Goal: Task Accomplishment & Management: Manage account settings

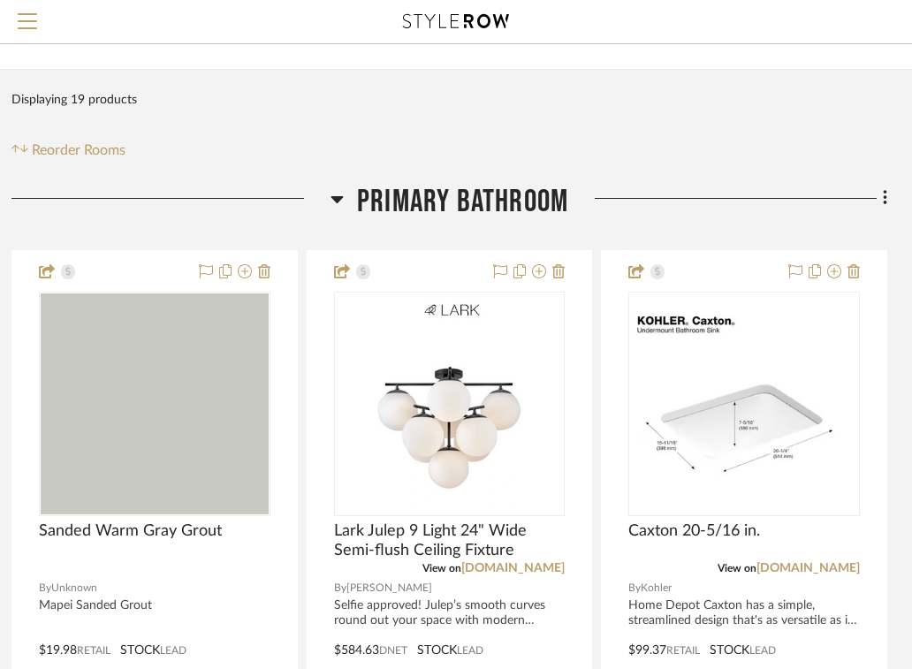
scroll to position [0, 361]
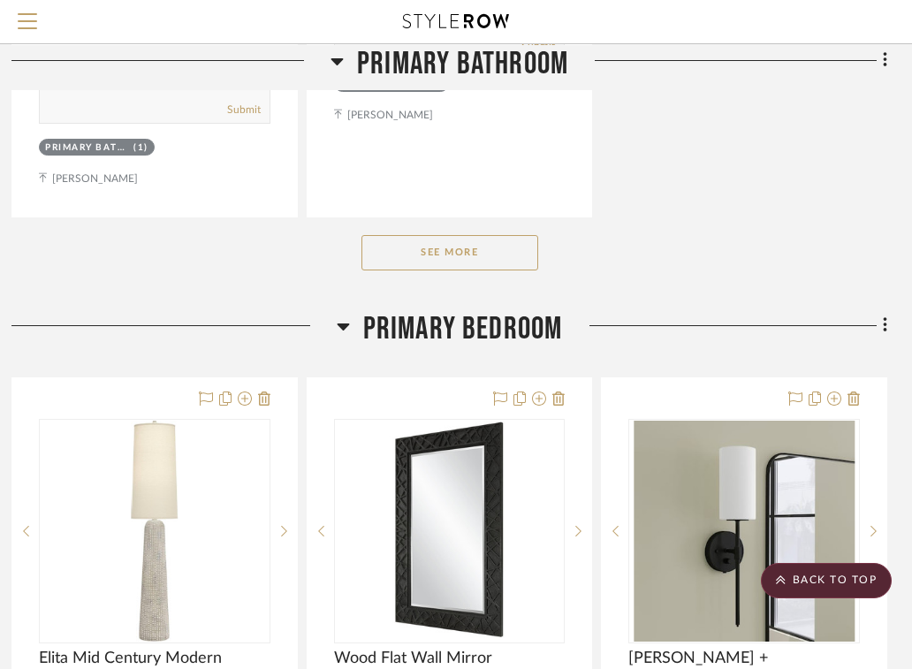
scroll to position [2642, 361]
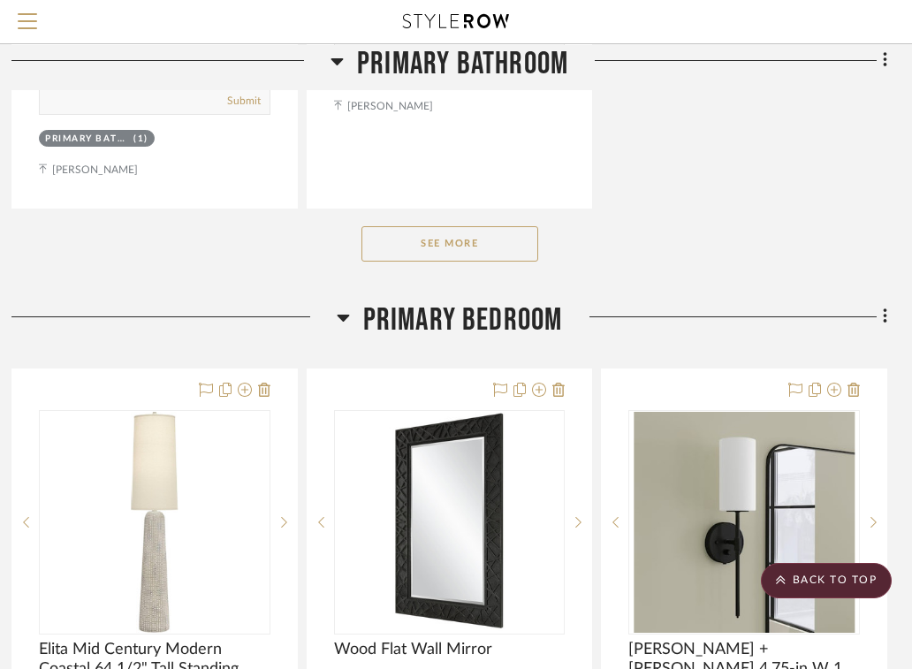
click at [341, 308] on icon at bounding box center [343, 317] width 13 height 21
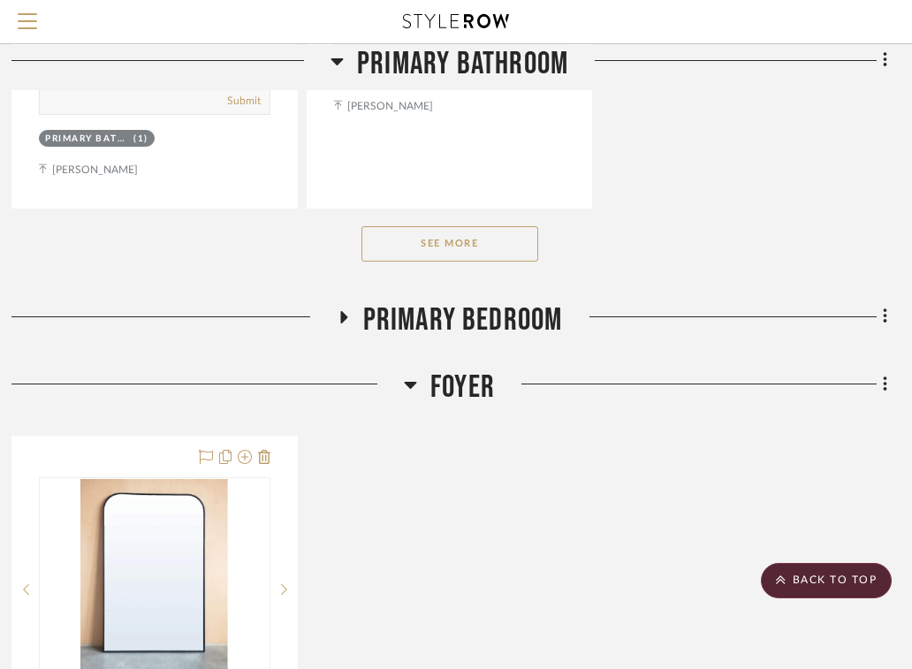
click at [341, 311] on icon at bounding box center [343, 317] width 7 height 12
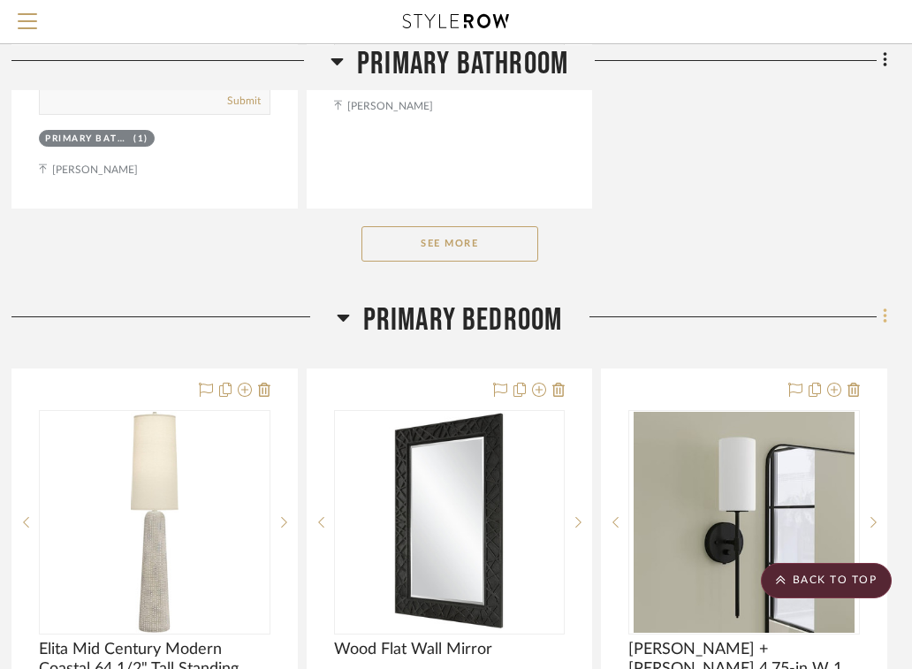
click at [879, 312] on fa-icon at bounding box center [882, 318] width 11 height 29
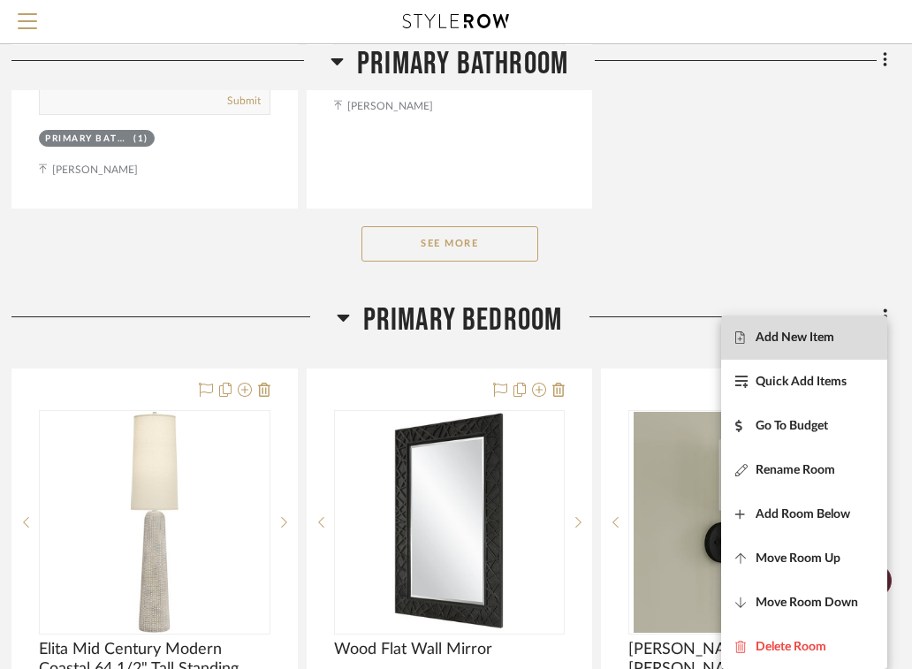
click at [793, 341] on span "Add New Item" at bounding box center [795, 338] width 79 height 15
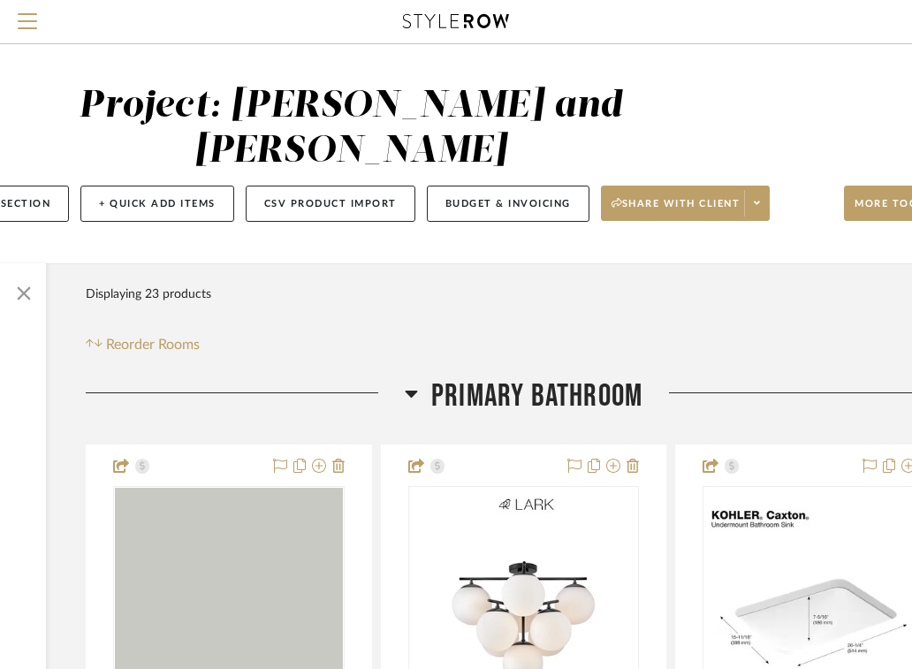
scroll to position [0, 361]
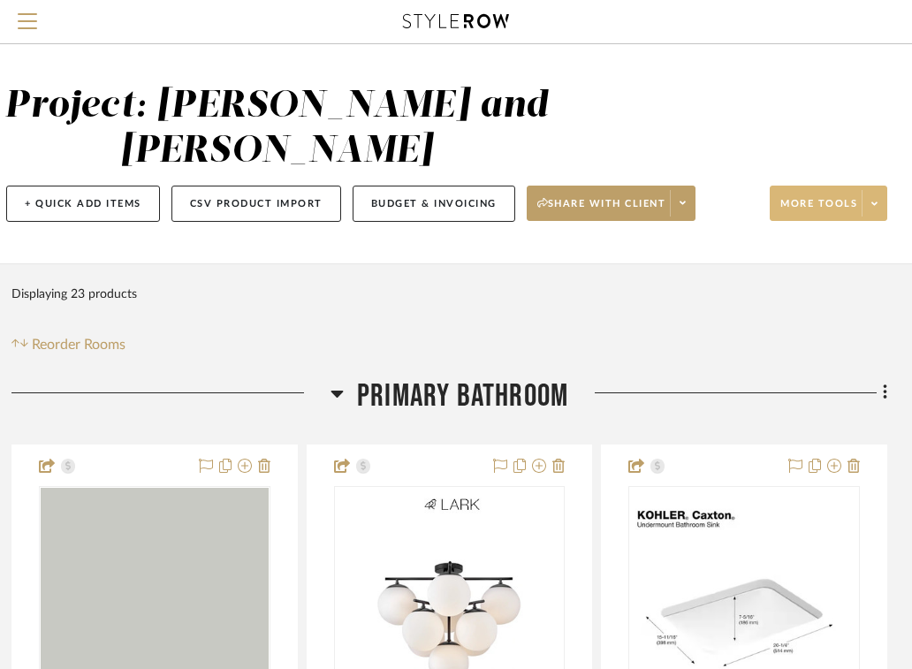
click at [875, 203] on icon at bounding box center [874, 204] width 6 height 10
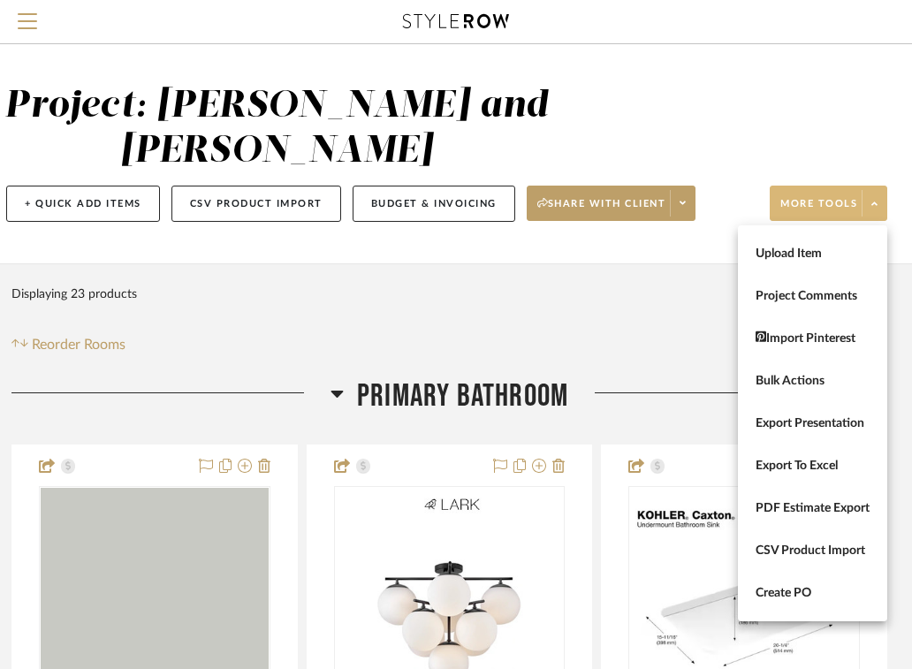
click at [636, 290] on div at bounding box center [456, 334] width 912 height 669
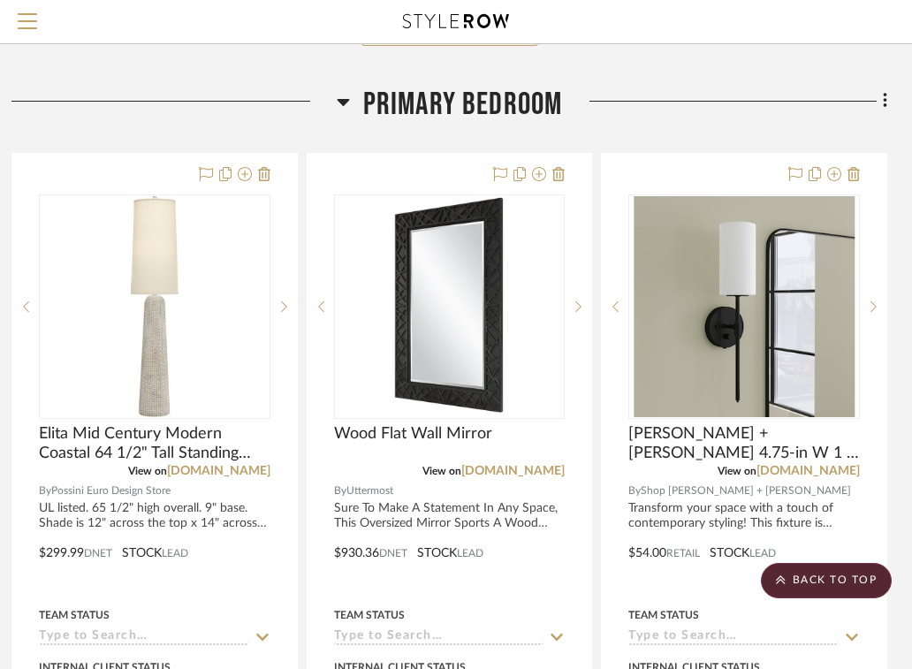
scroll to position [2754, 361]
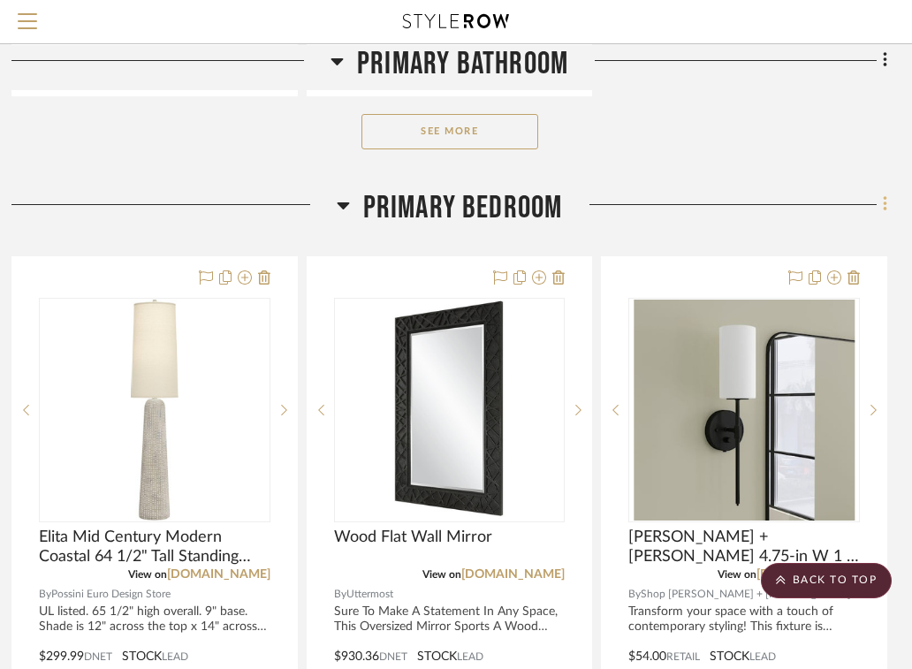
click at [881, 203] on fa-icon at bounding box center [882, 206] width 11 height 29
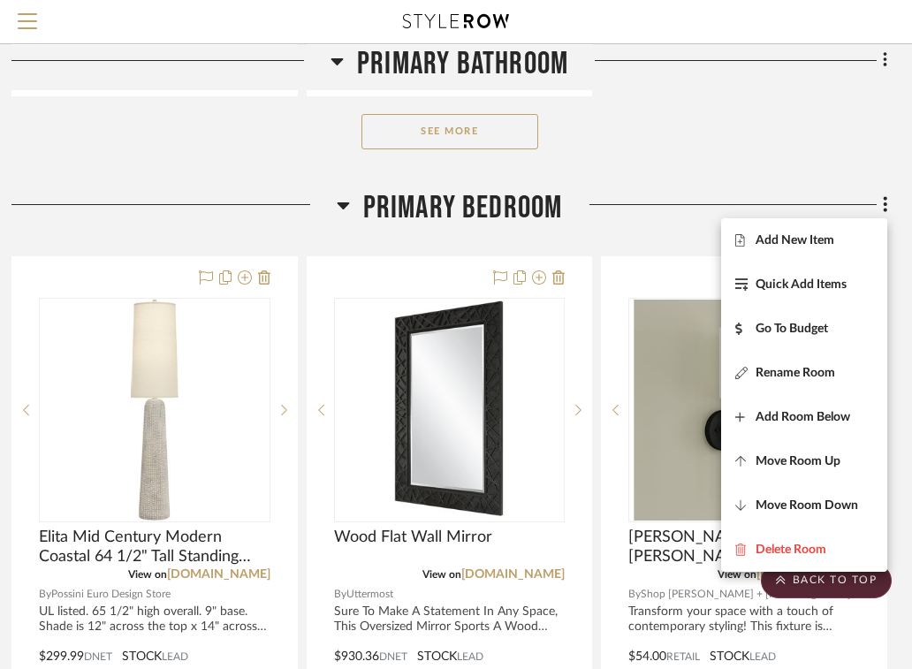
click at [813, 133] on div at bounding box center [456, 334] width 912 height 669
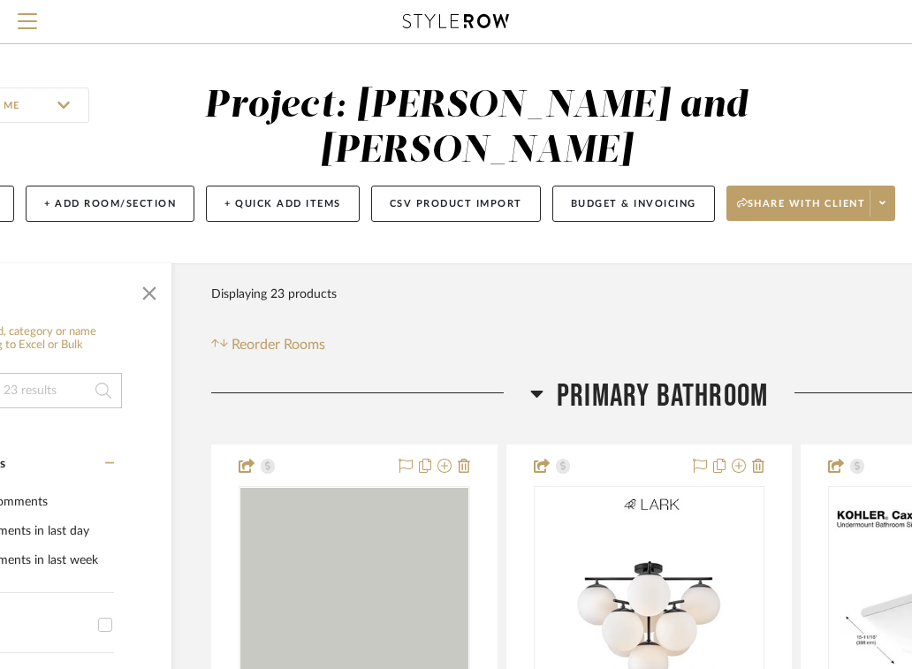
scroll to position [0, 0]
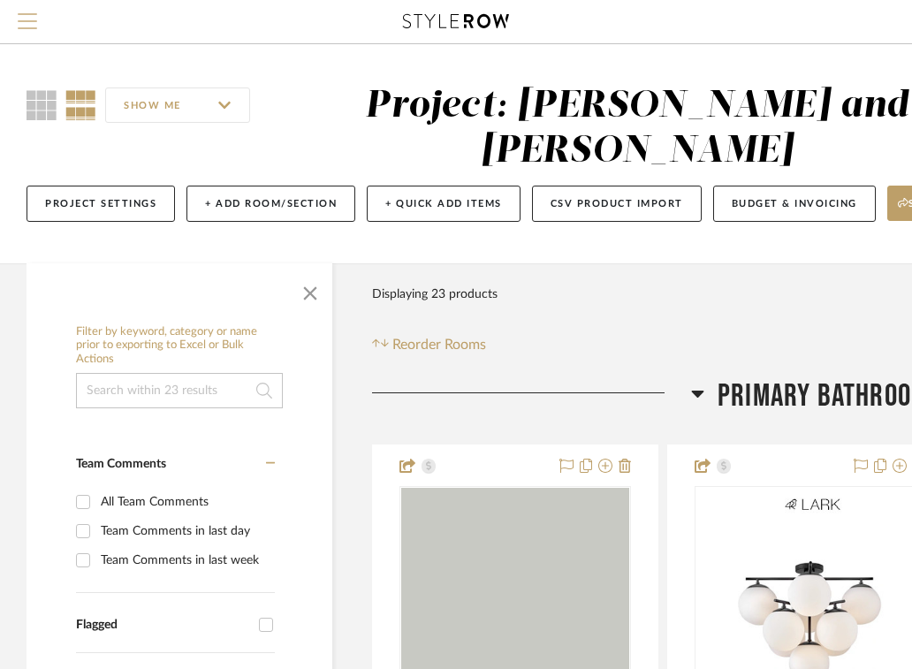
click at [31, 18] on span "Menu" at bounding box center [27, 26] width 19 height 27
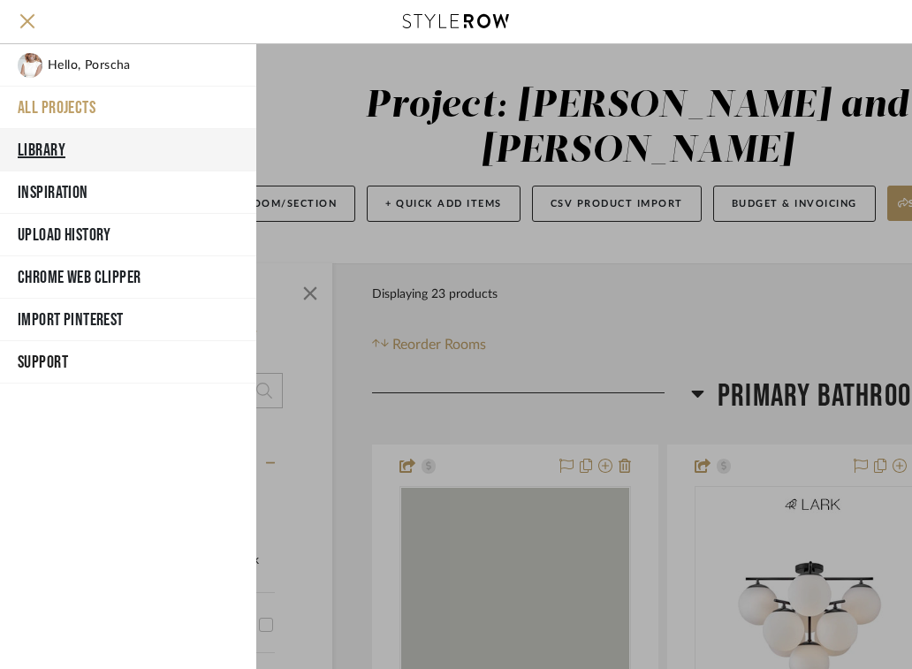
click at [49, 160] on button "Library" at bounding box center [128, 150] width 256 height 42
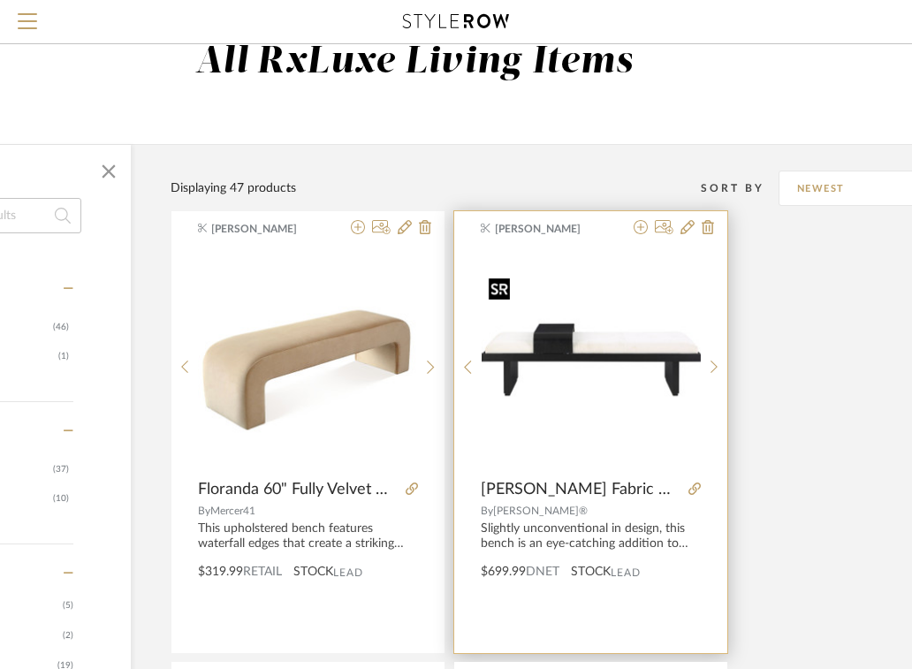
scroll to position [64, 240]
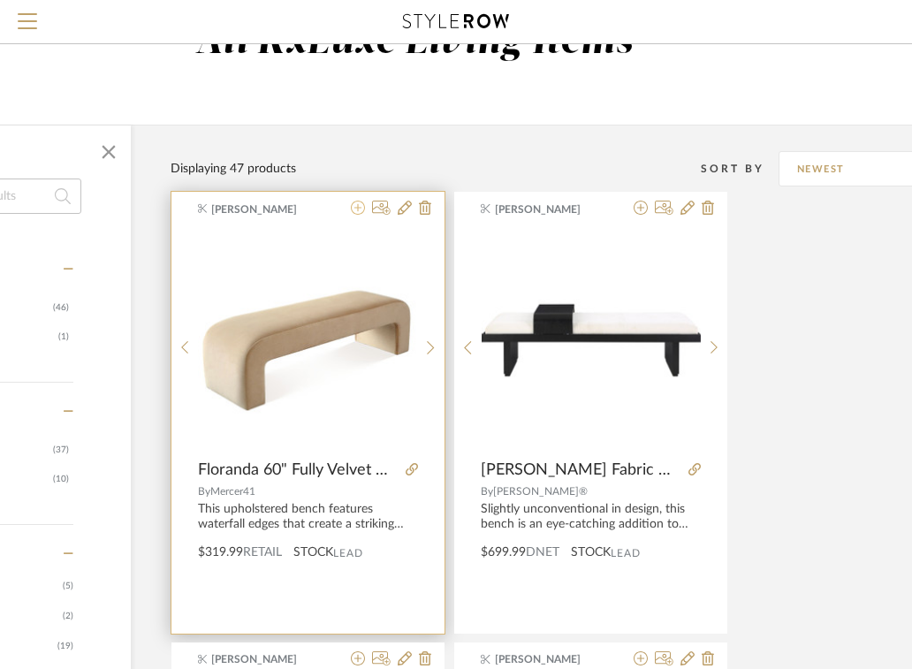
click at [357, 209] on icon at bounding box center [358, 208] width 14 height 14
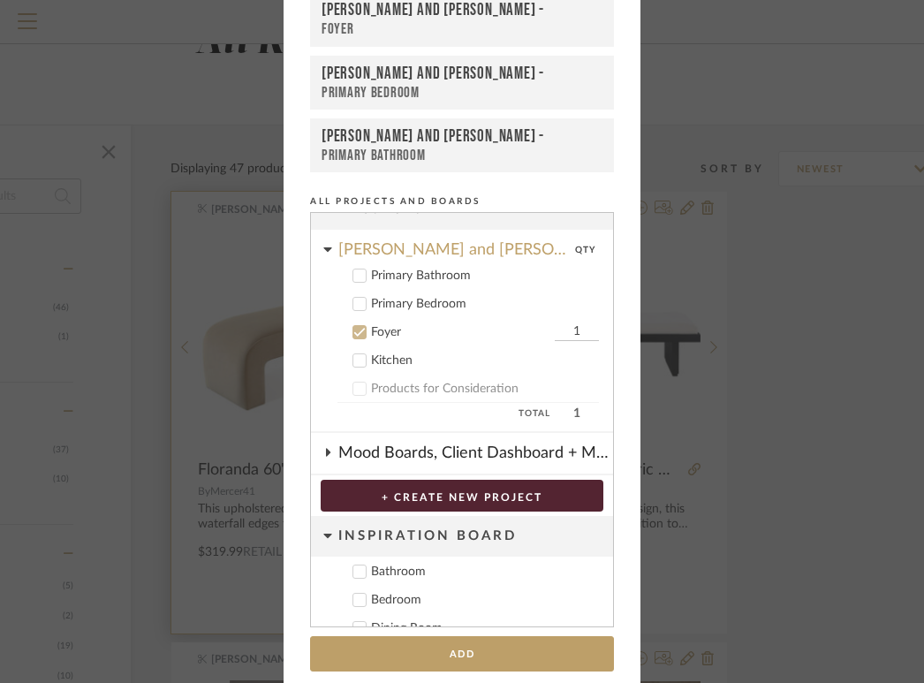
scroll to position [115, 0]
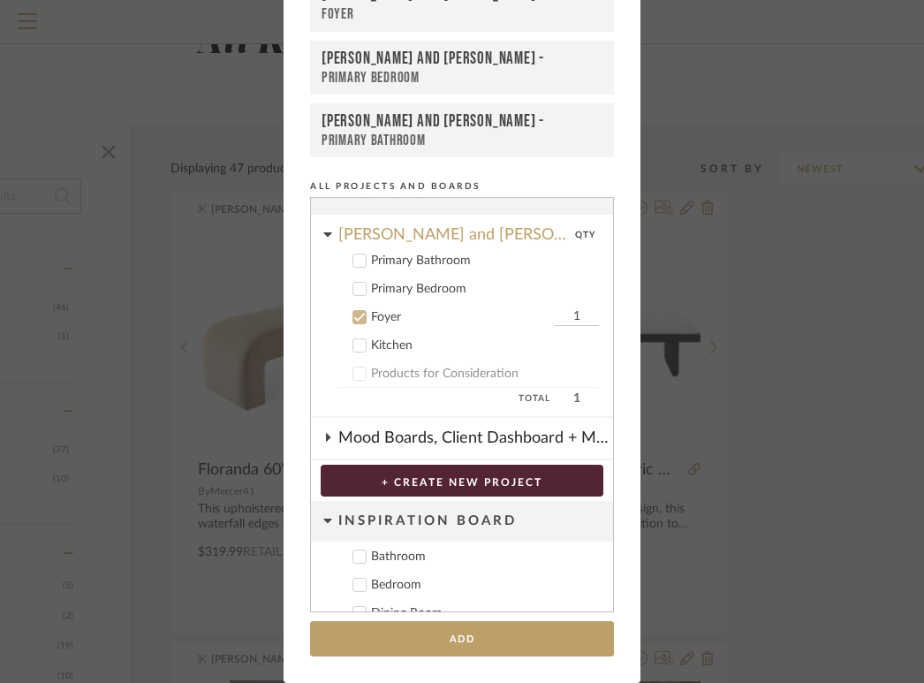
click at [353, 315] on icon at bounding box center [359, 317] width 12 height 12
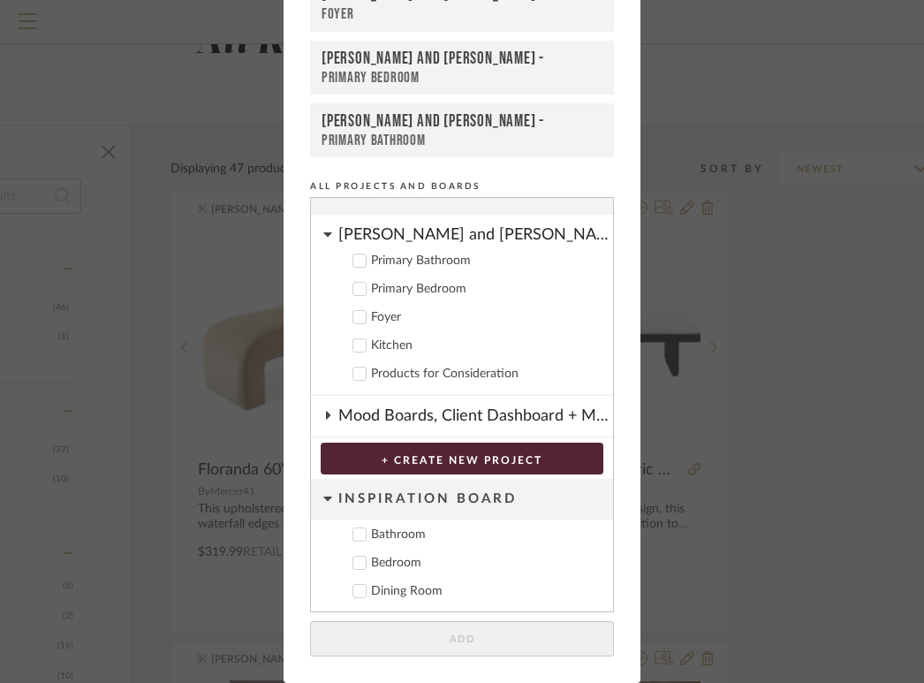
click at [355, 289] on icon at bounding box center [359, 289] width 12 height 12
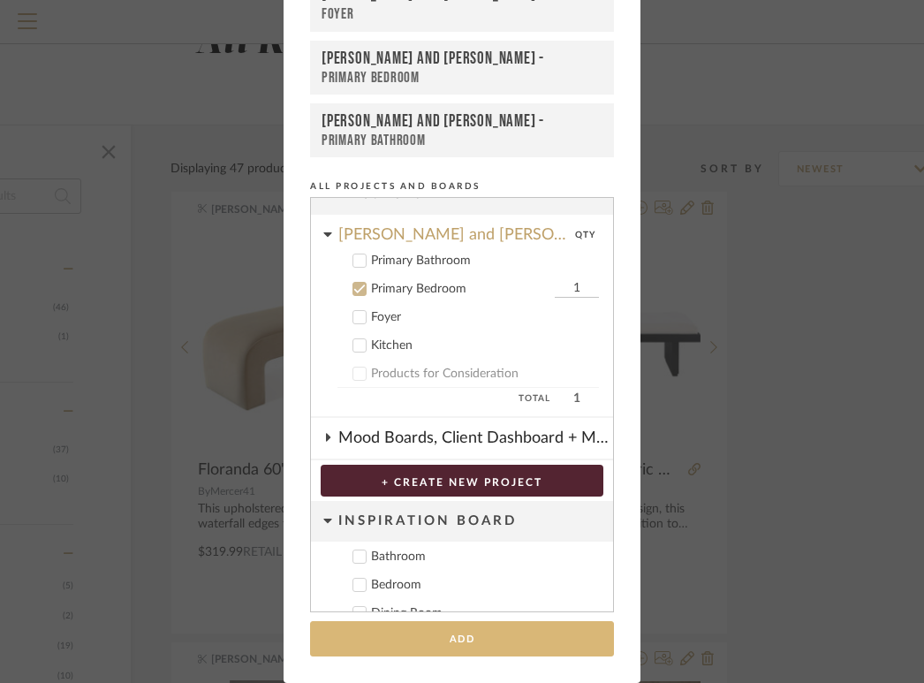
click at [445, 650] on button "Add" at bounding box center [462, 639] width 304 height 36
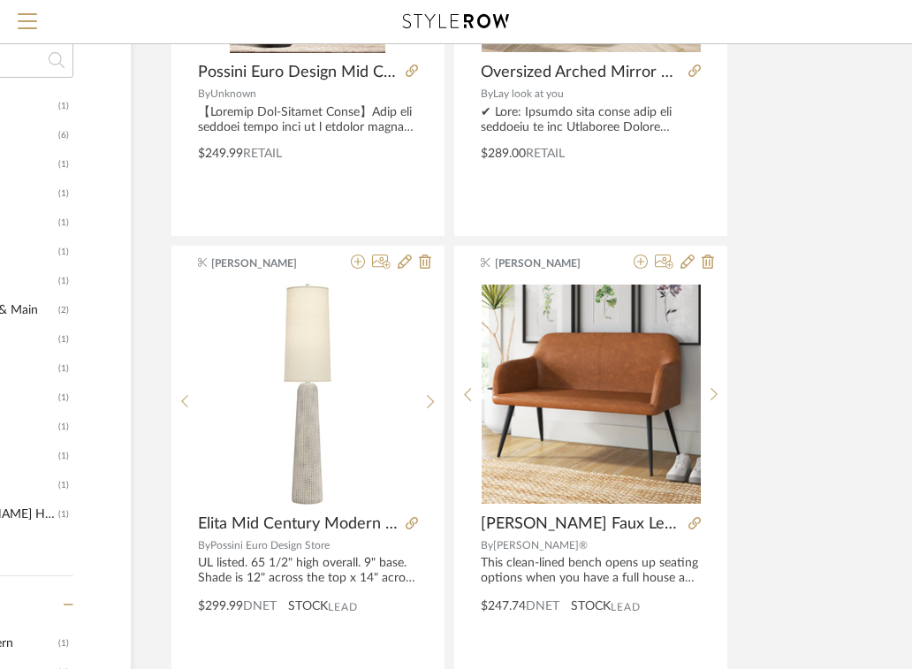
scroll to position [965, 240]
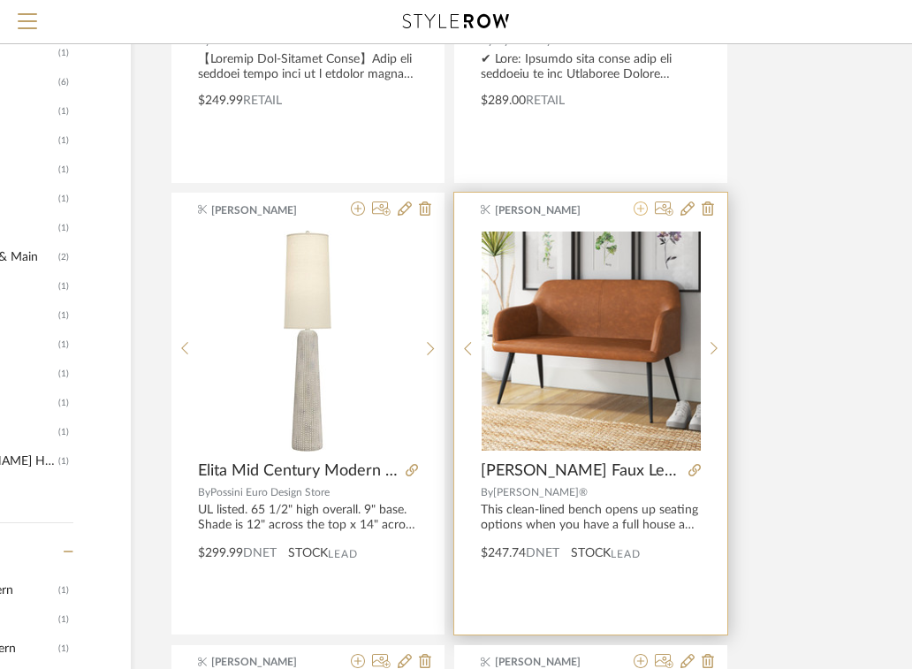
click at [636, 210] on icon at bounding box center [641, 208] width 14 height 14
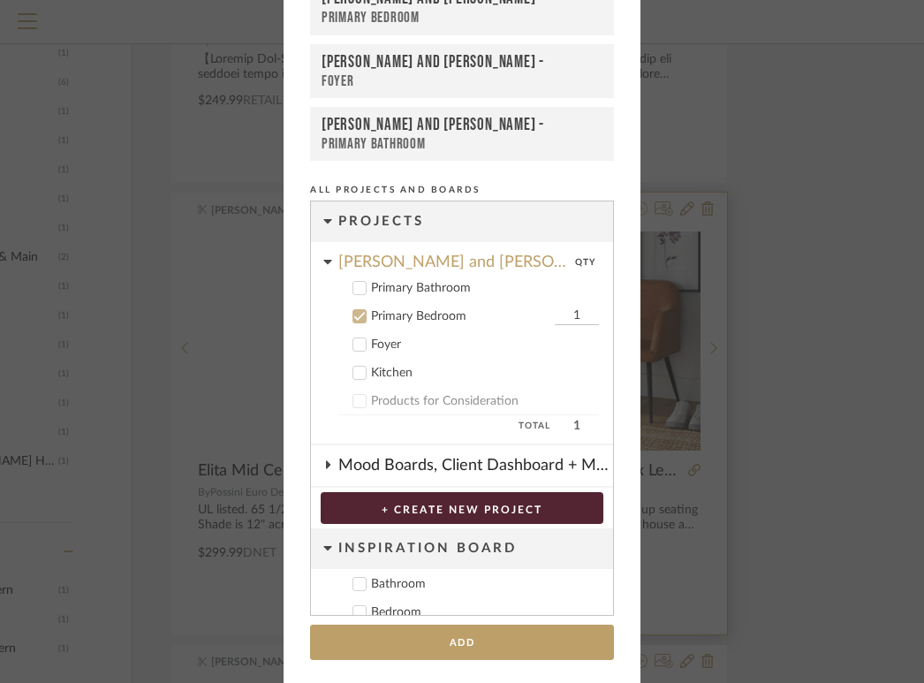
scroll to position [115, 0]
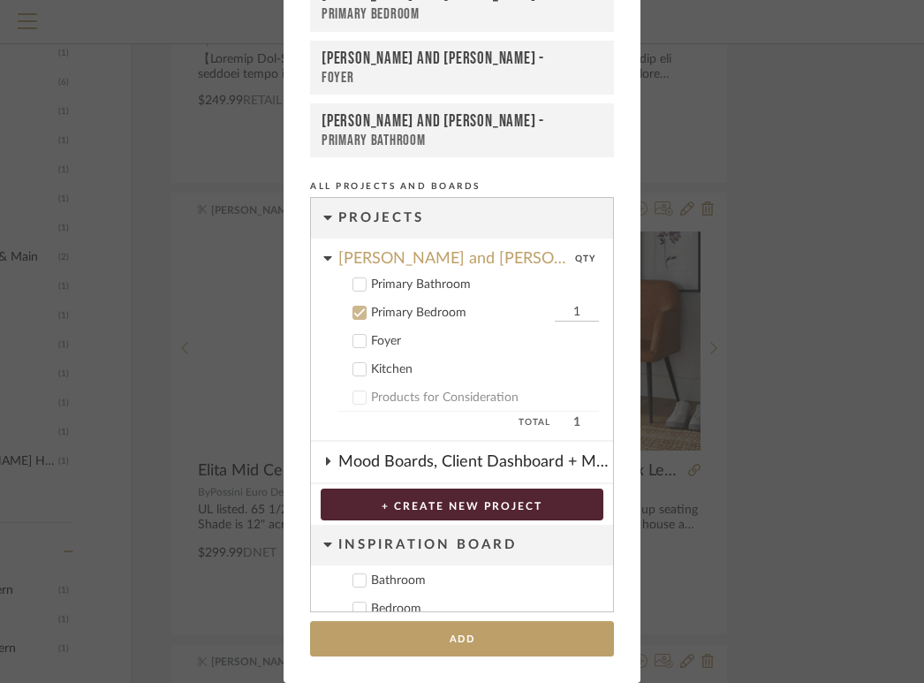
click at [358, 315] on icon at bounding box center [359, 313] width 12 height 12
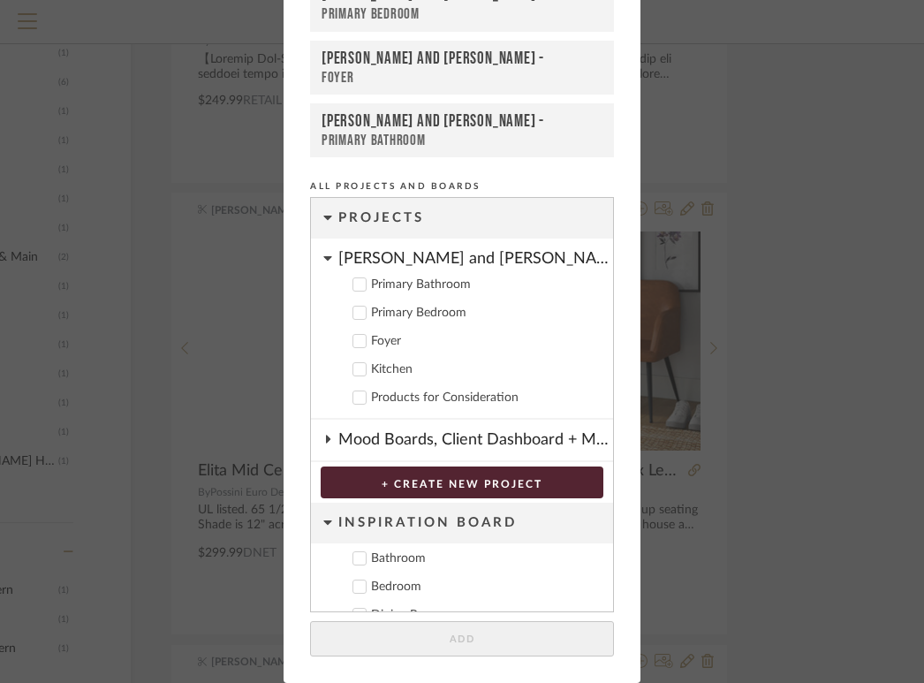
click at [354, 340] on icon at bounding box center [359, 342] width 11 height 9
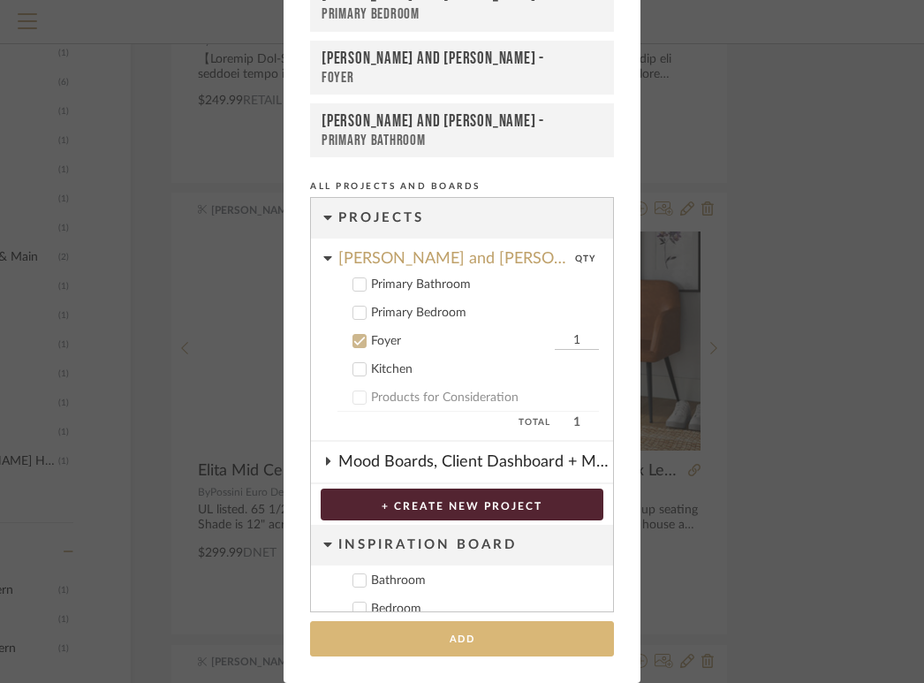
click at [395, 631] on button "Add" at bounding box center [462, 639] width 304 height 36
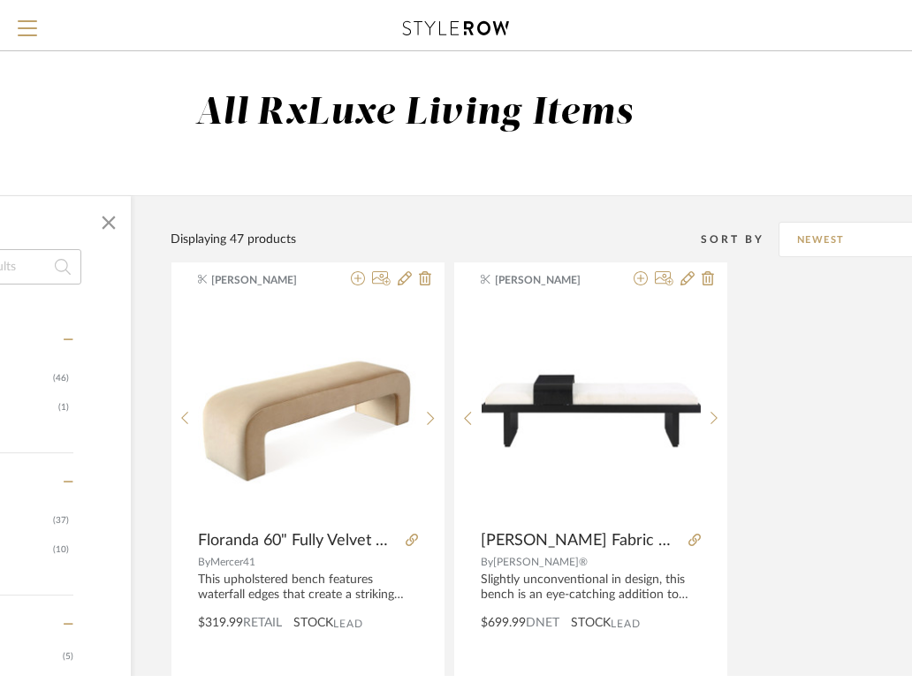
scroll to position [0, 0]
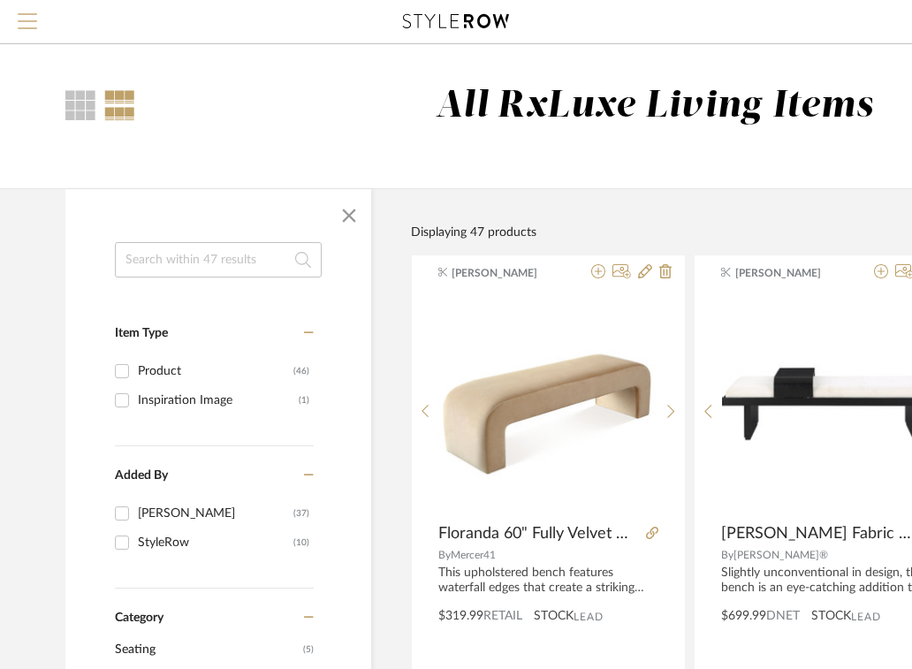
click at [34, 29] on span "Menu" at bounding box center [27, 26] width 19 height 27
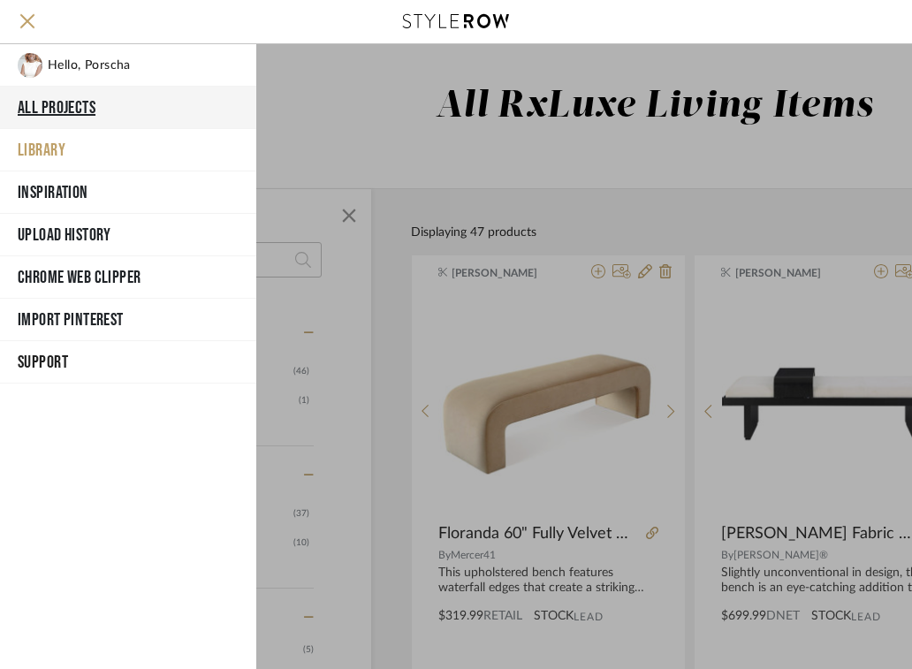
click at [70, 106] on button "All Projects" at bounding box center [128, 108] width 256 height 42
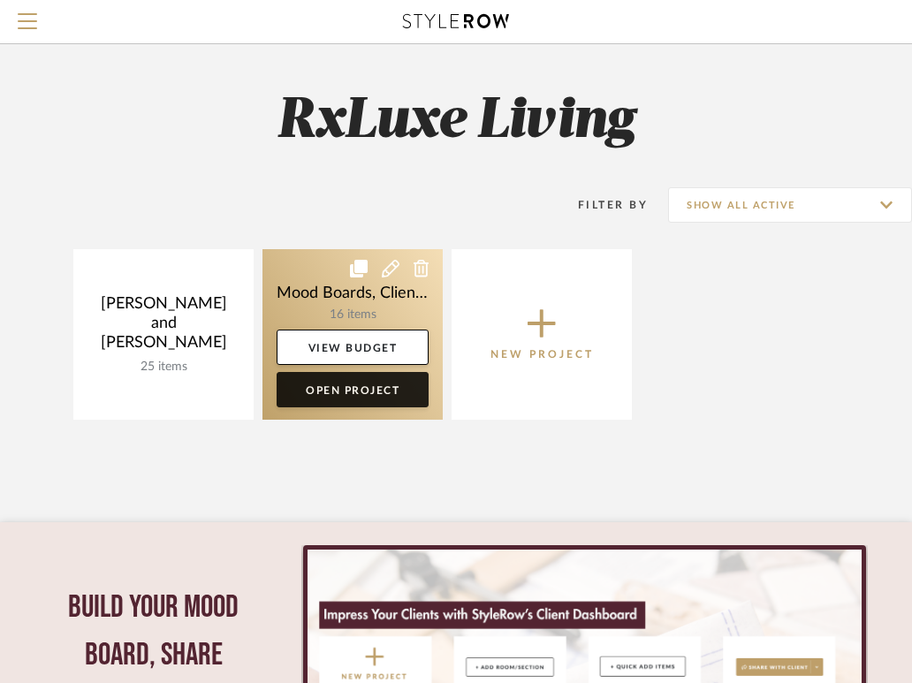
scroll to position [1, 0]
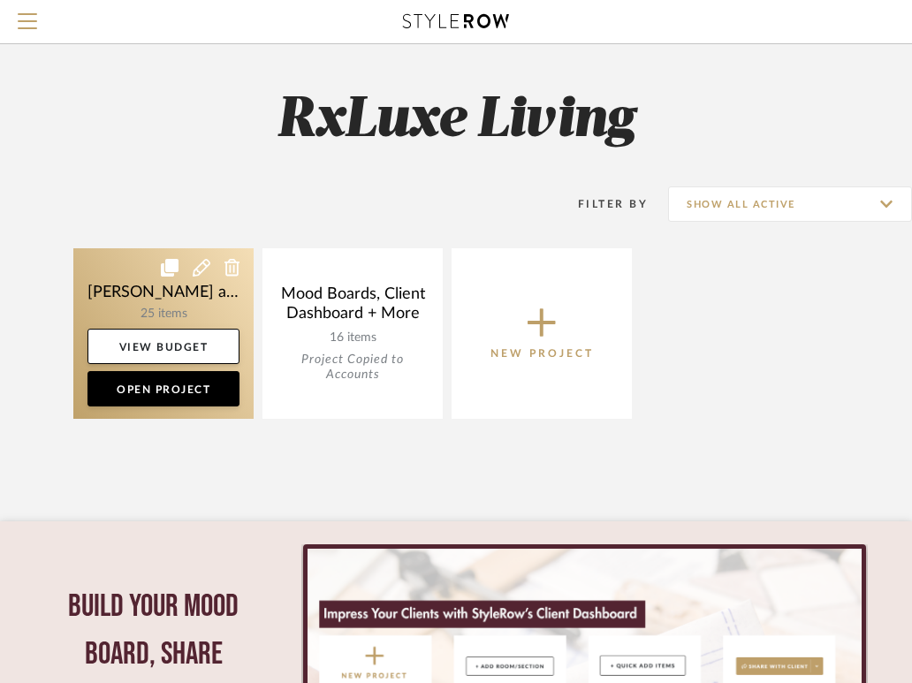
click at [159, 309] on link at bounding box center [163, 333] width 180 height 171
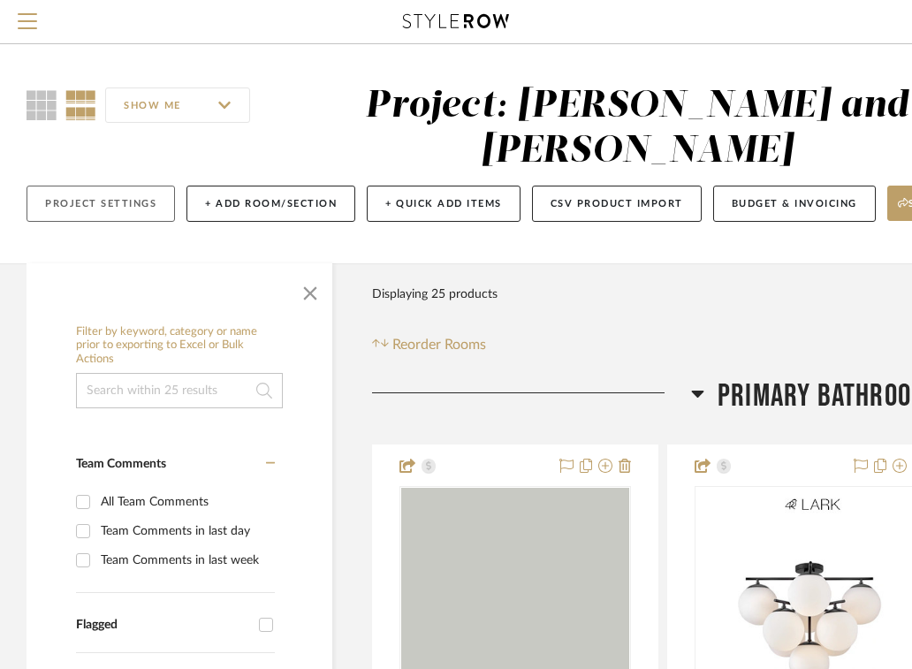
click at [116, 203] on button "Project Settings" at bounding box center [101, 204] width 148 height 36
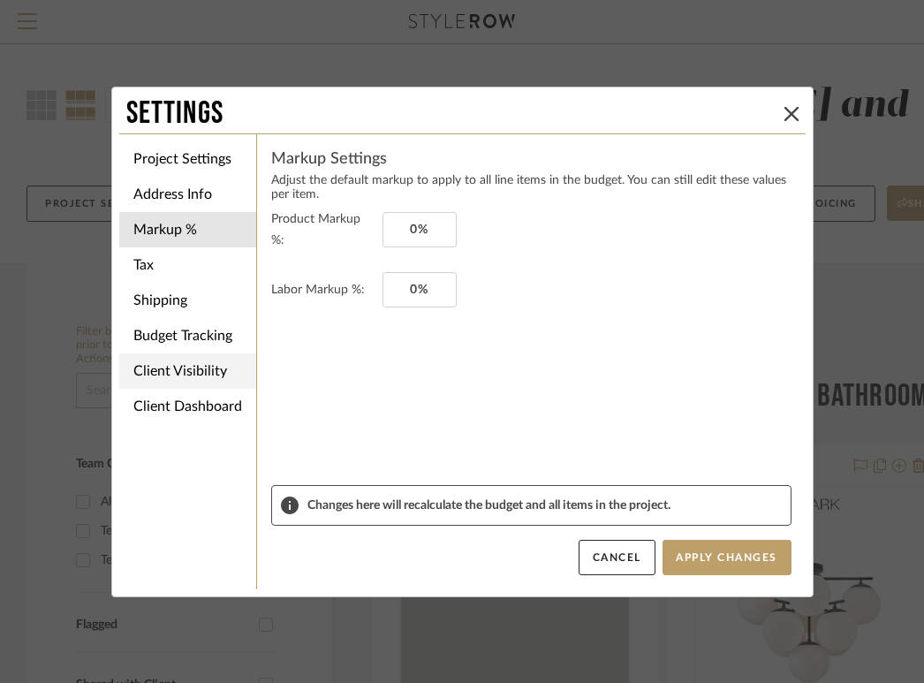
click at [186, 360] on li "Client Visibility" at bounding box center [187, 370] width 137 height 35
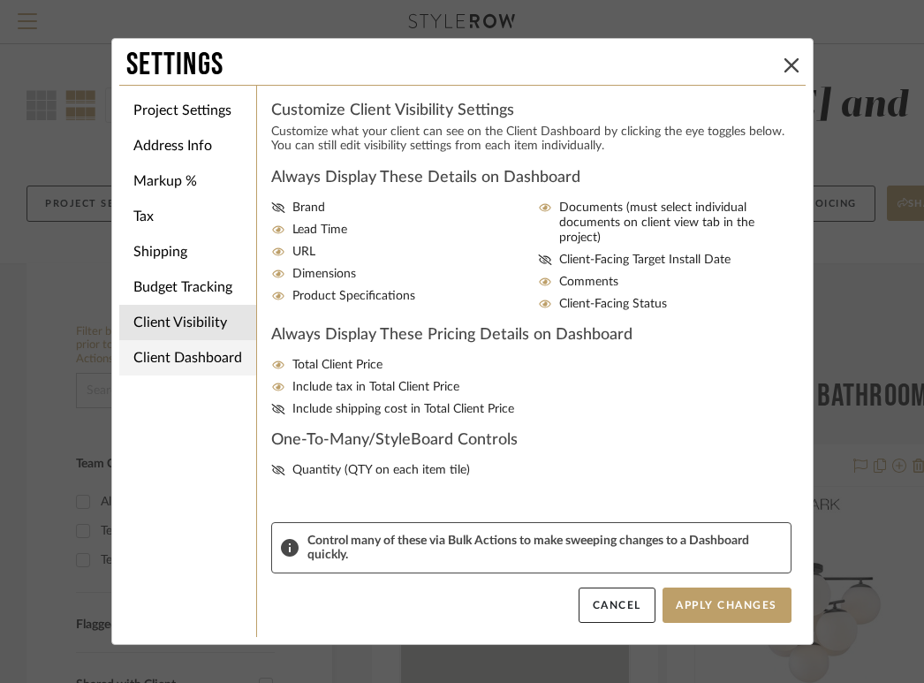
click at [223, 364] on li "Client Dashboard" at bounding box center [187, 357] width 137 height 35
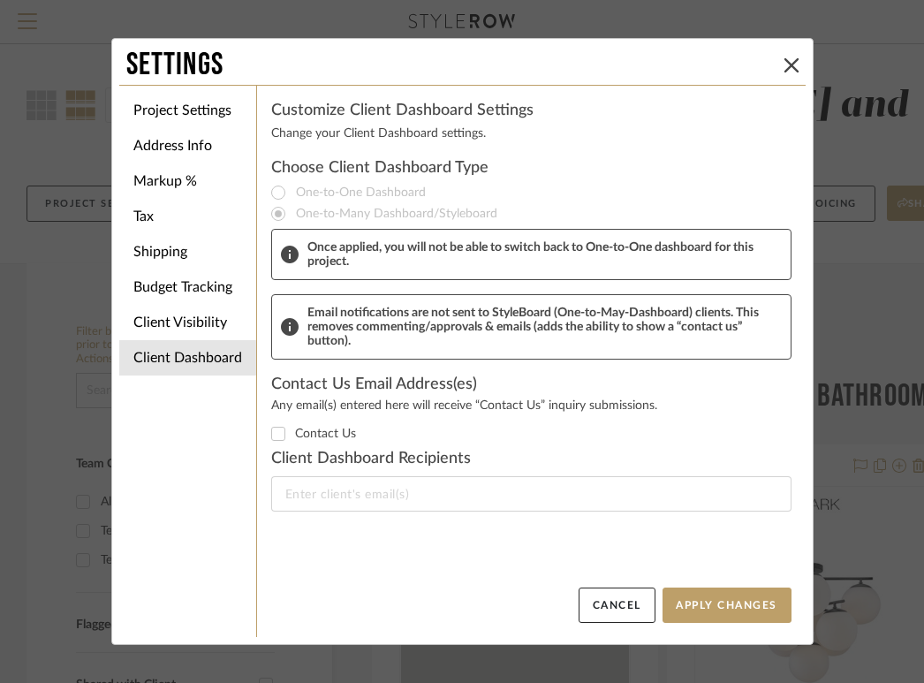
click at [271, 189] on mat-radio-group "One-to-One Dashboard One-to-Many Dashboard/Styleboard" at bounding box center [531, 203] width 520 height 42
click at [785, 67] on icon at bounding box center [792, 65] width 14 height 14
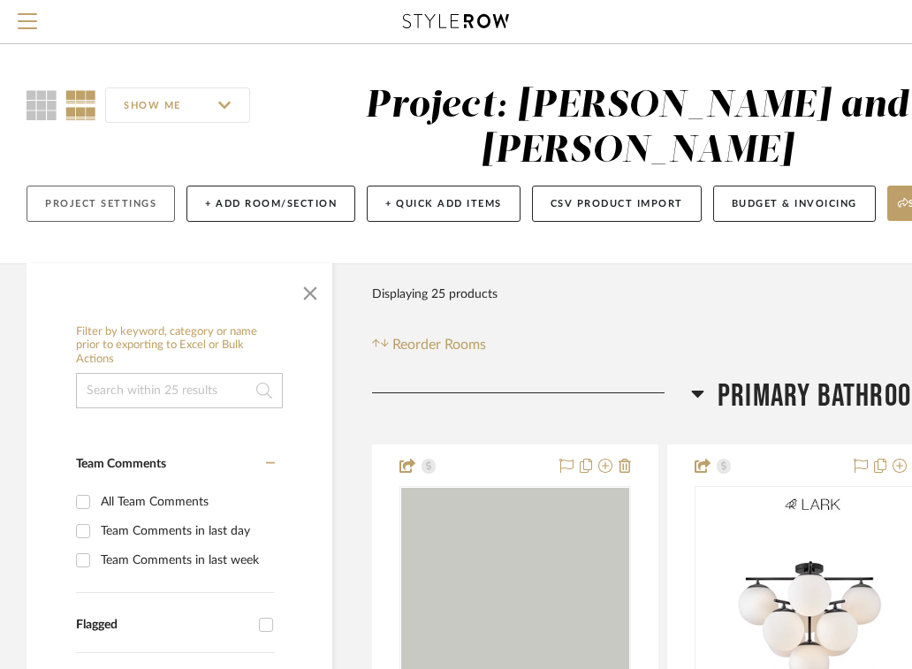
click at [128, 197] on button "Project Settings" at bounding box center [101, 204] width 148 height 36
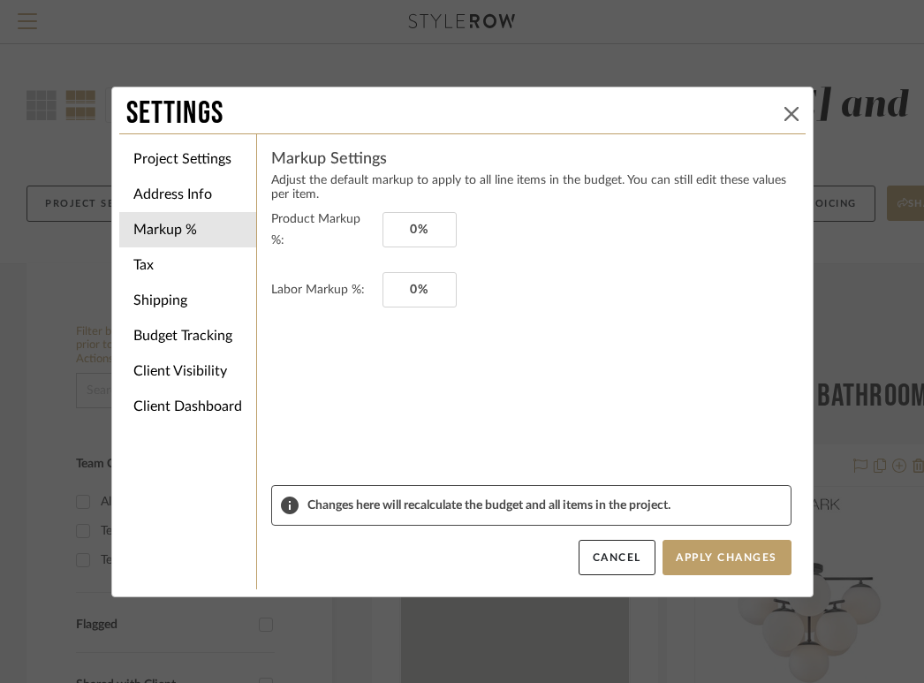
click at [785, 107] on icon at bounding box center [792, 114] width 14 height 14
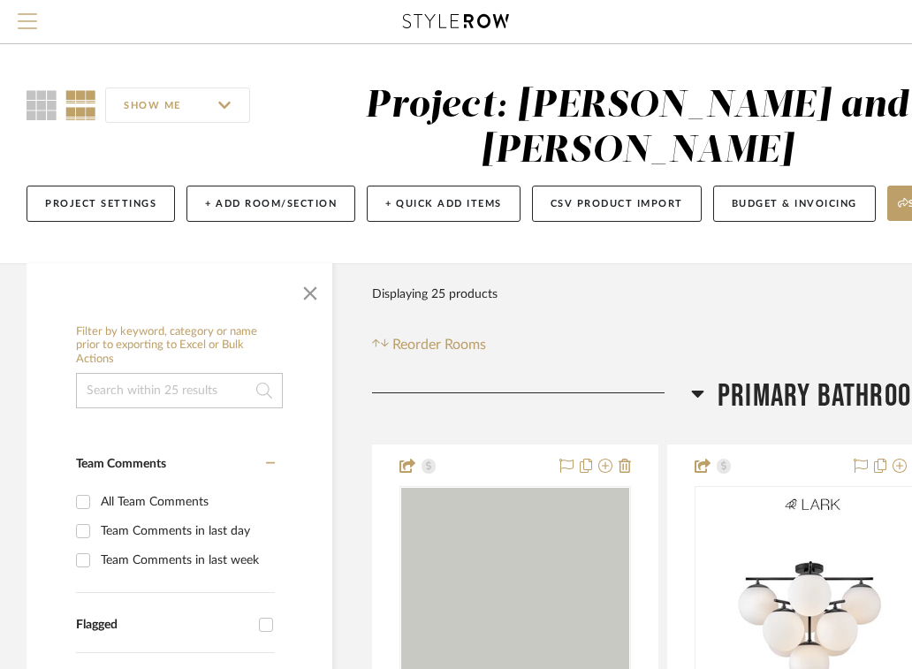
click at [16, 21] on button "Menu" at bounding box center [27, 21] width 55 height 43
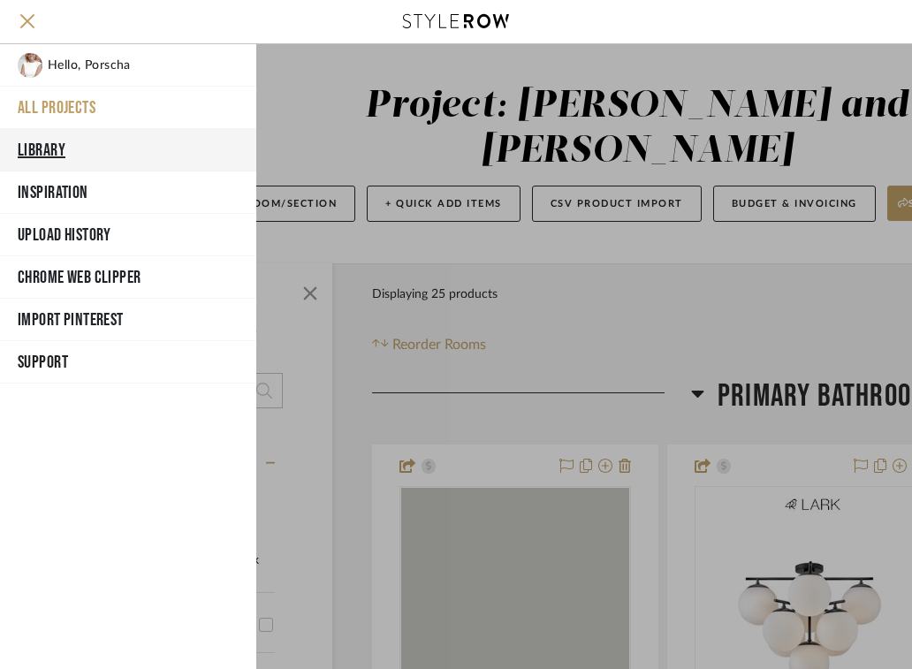
click at [54, 145] on button "Library" at bounding box center [128, 150] width 256 height 42
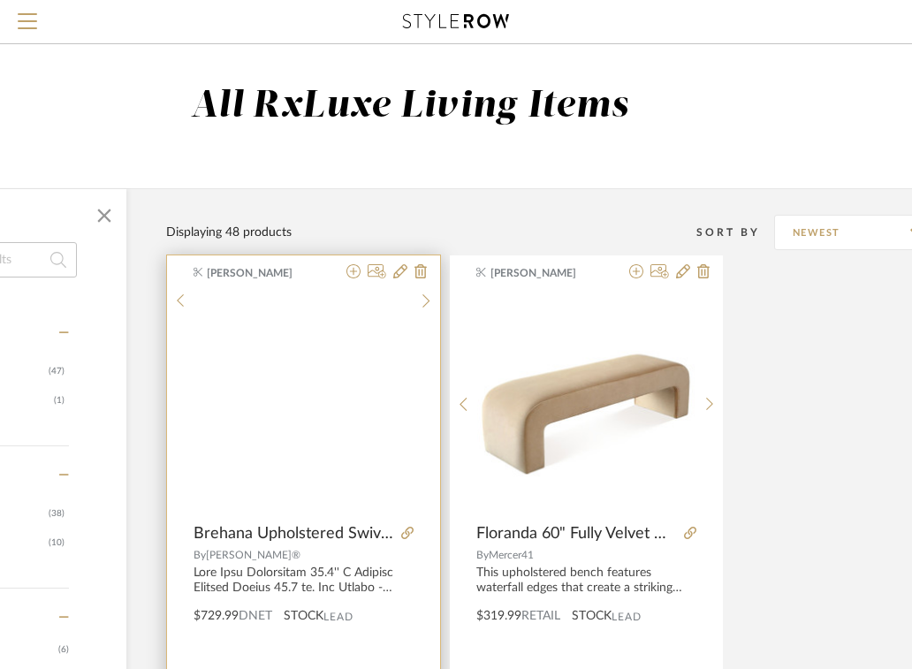
scroll to position [0, 246]
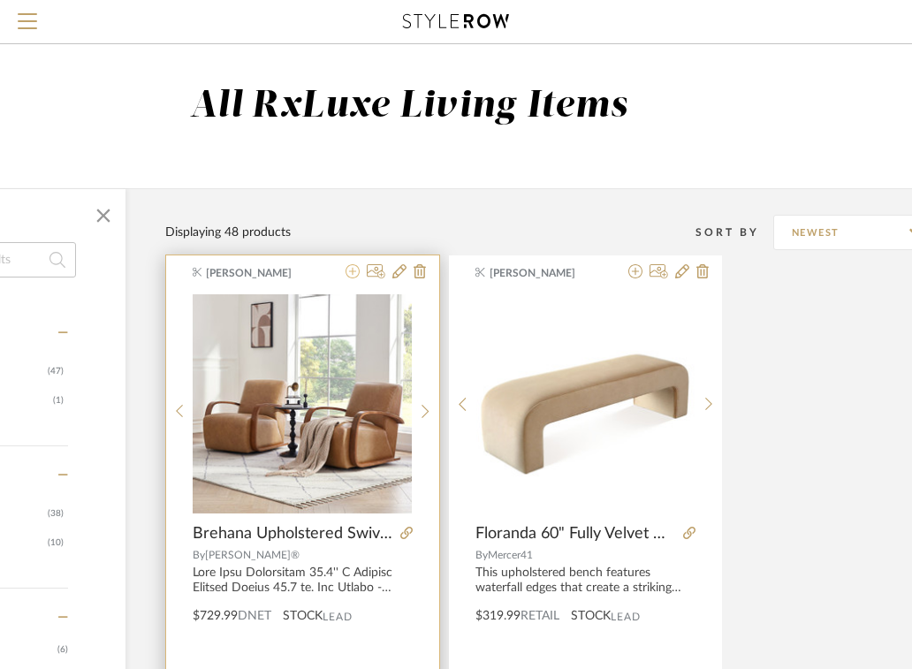
click at [355, 270] on icon at bounding box center [353, 271] width 14 height 14
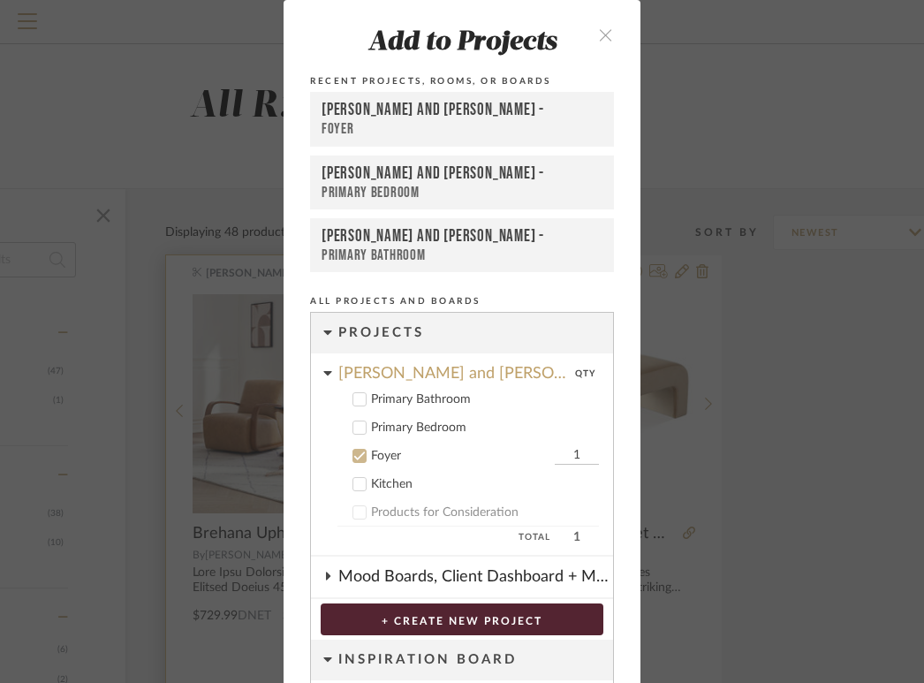
scroll to position [1, 0]
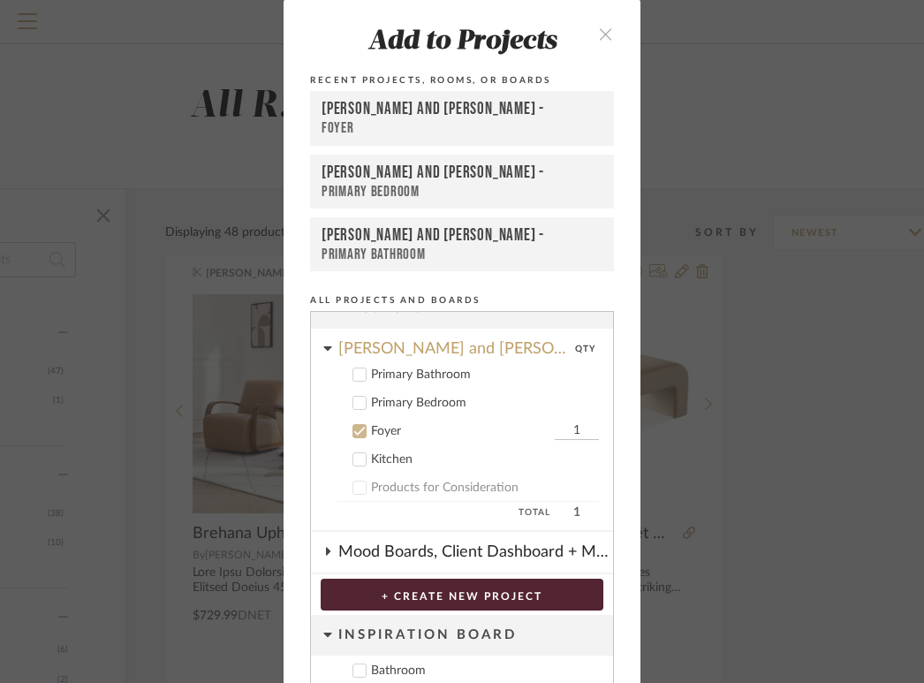
click at [353, 406] on icon at bounding box center [359, 403] width 12 height 12
click at [353, 431] on icon at bounding box center [359, 431] width 12 height 12
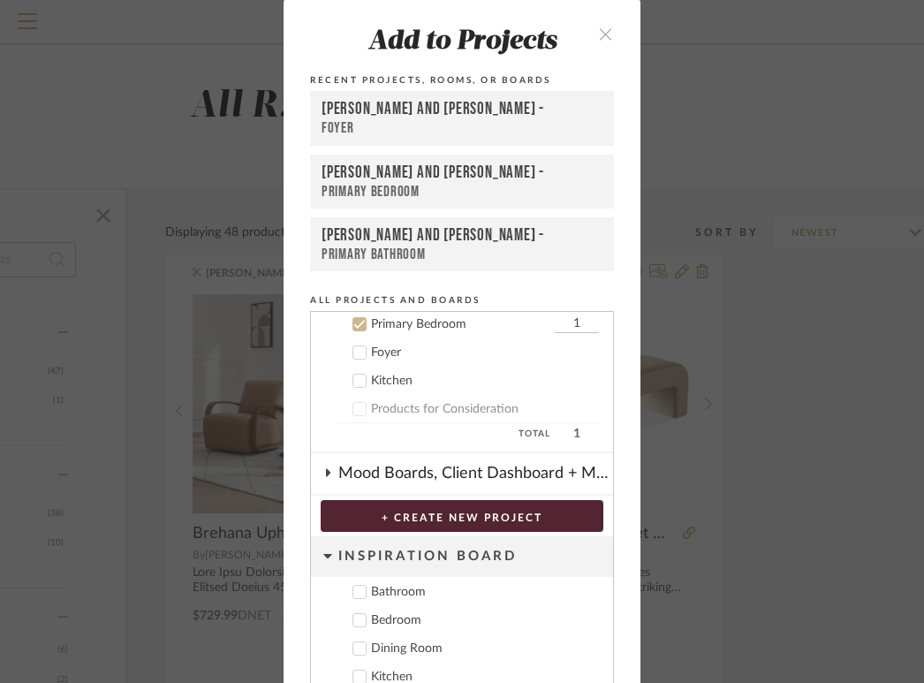
scroll to position [115, 0]
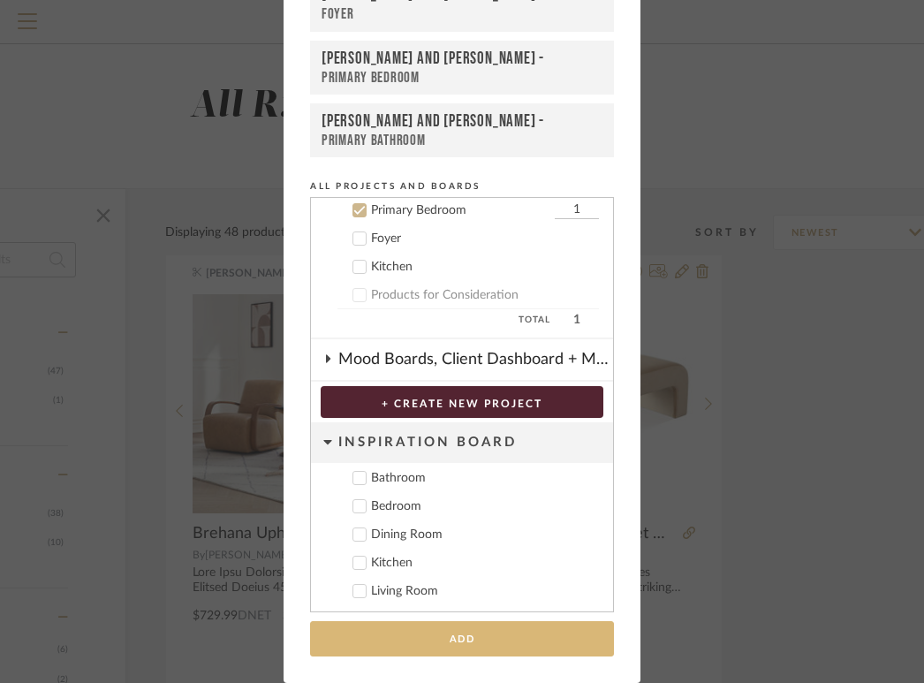
click at [476, 645] on button "Add" at bounding box center [462, 639] width 304 height 36
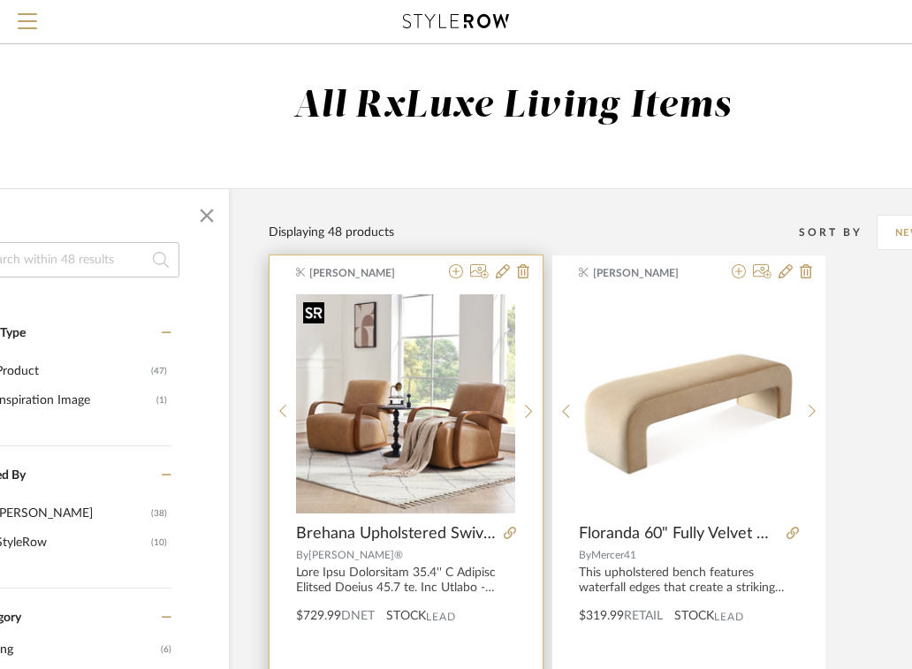
scroll to position [0, 0]
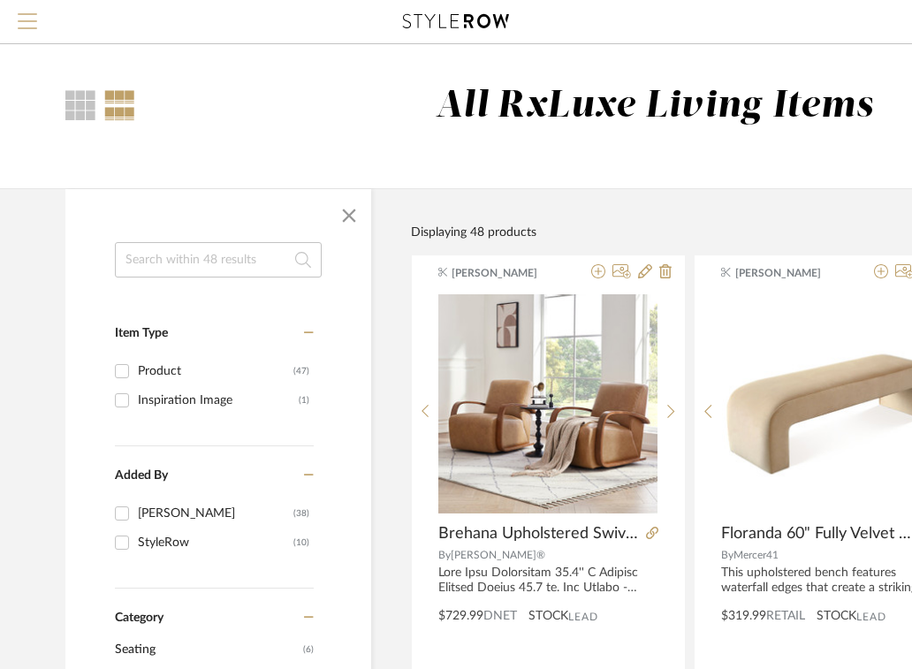
click at [23, 15] on span "Menu" at bounding box center [27, 14] width 19 height 2
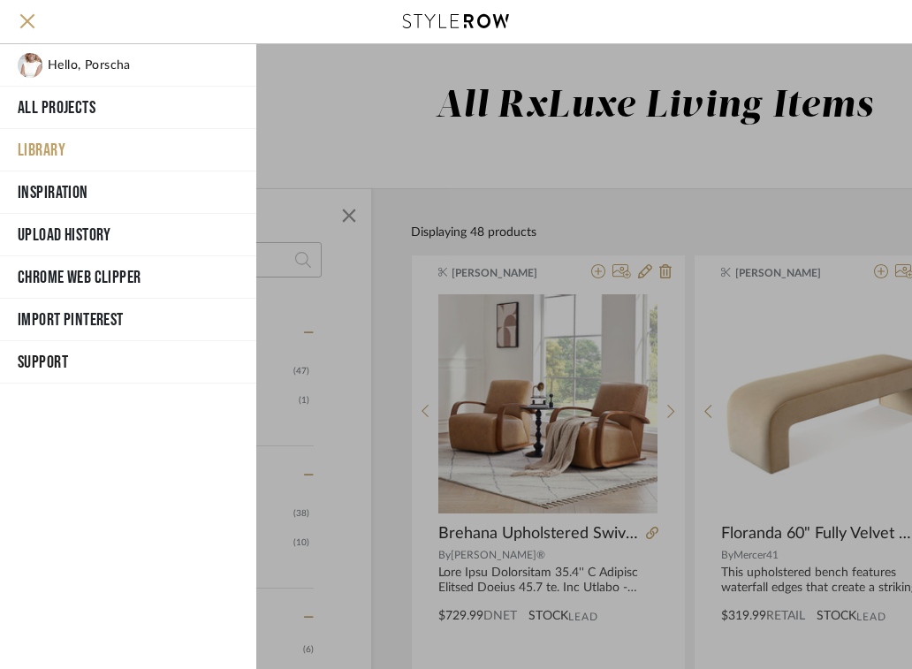
click at [436, 102] on div at bounding box center [584, 356] width 656 height 625
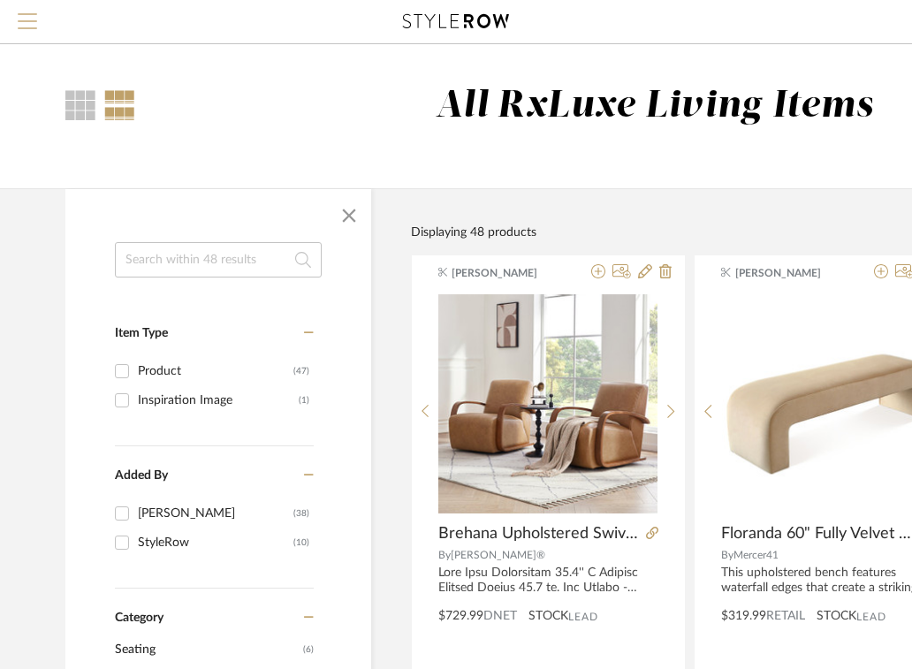
click at [30, 22] on span "Menu" at bounding box center [27, 26] width 19 height 27
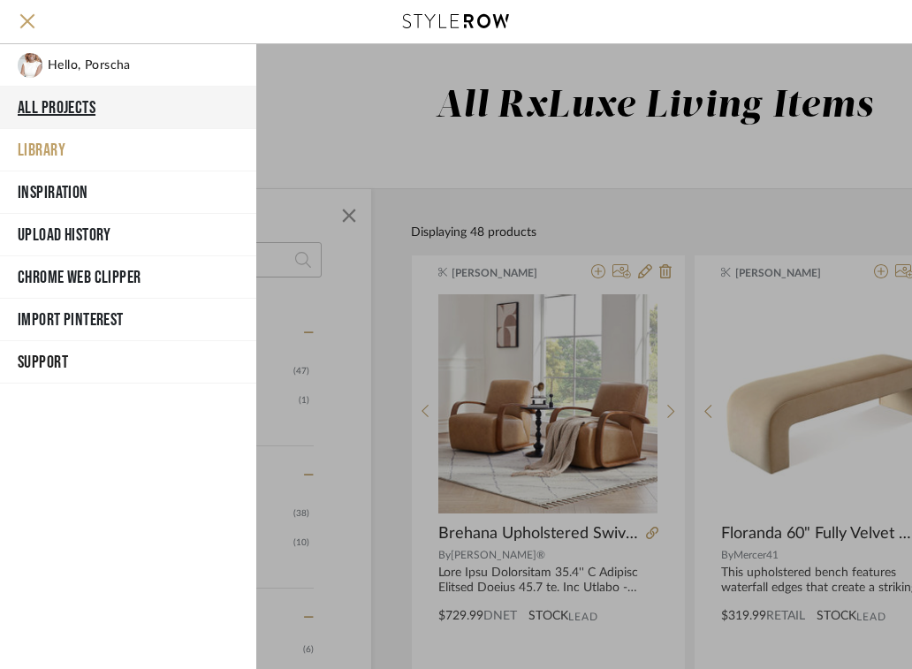
click at [46, 104] on button "All Projects" at bounding box center [128, 108] width 256 height 42
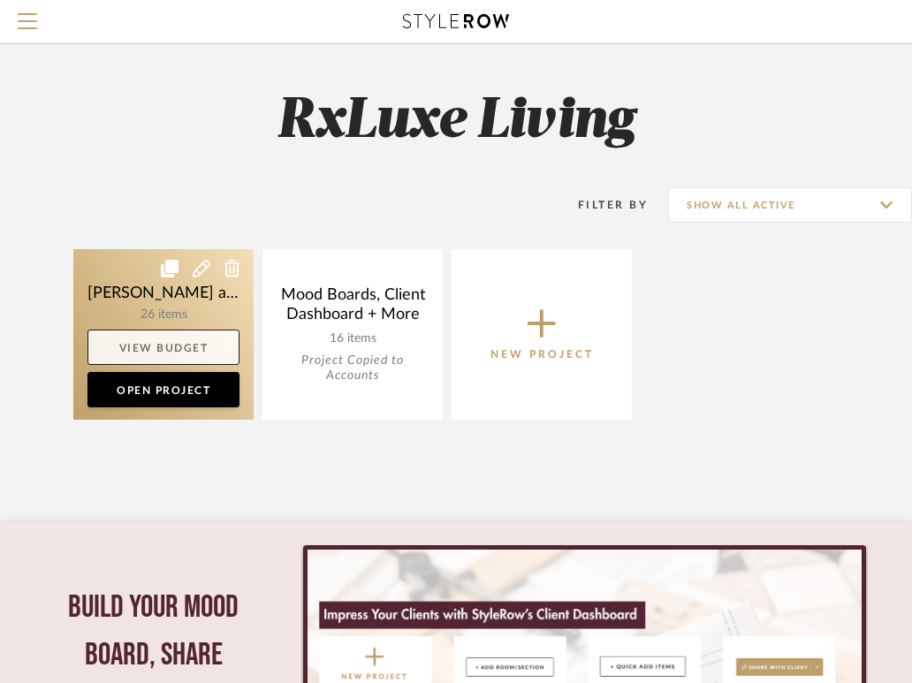
click at [173, 360] on link "View Budget" at bounding box center [163, 347] width 152 height 35
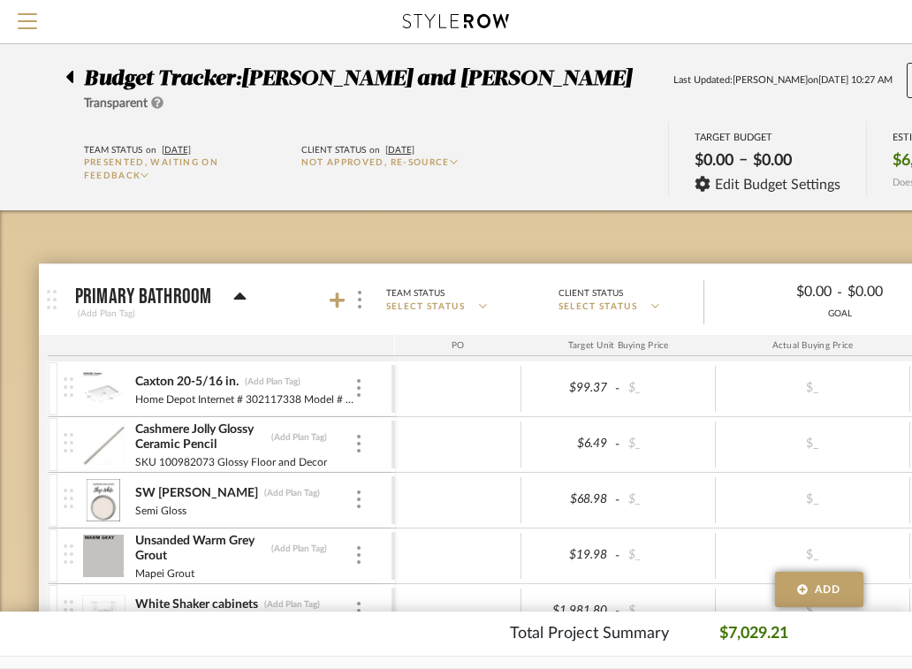
click at [68, 77] on icon at bounding box center [69, 77] width 7 height 12
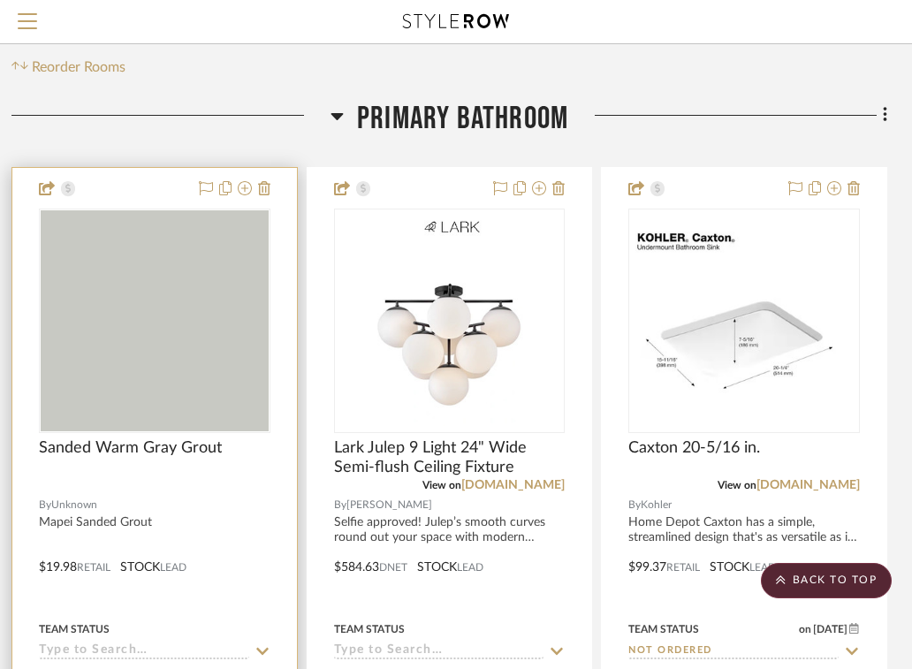
scroll to position [0, 361]
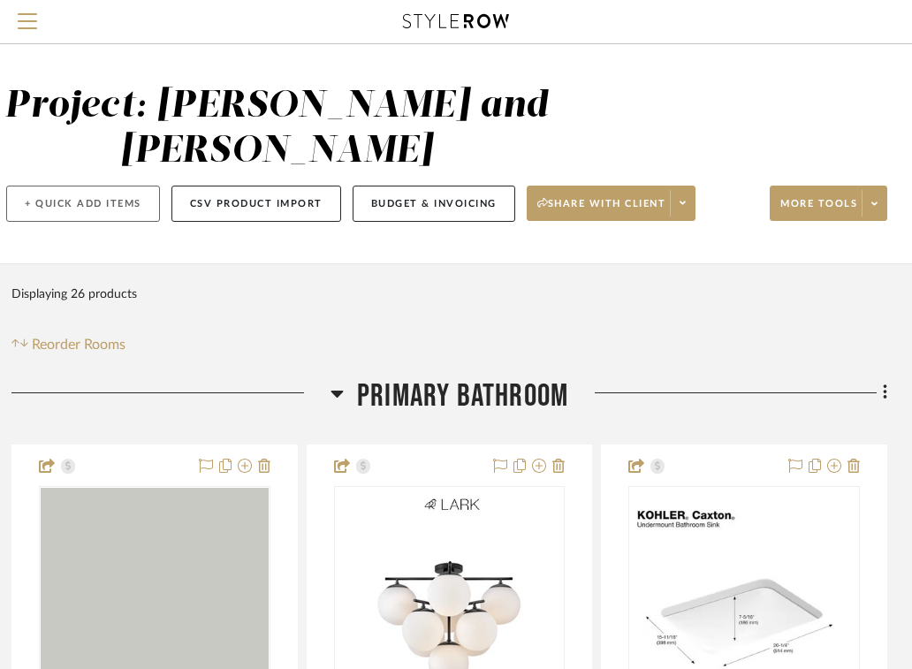
click at [89, 203] on button "+ Quick Add Items" at bounding box center [83, 204] width 154 height 36
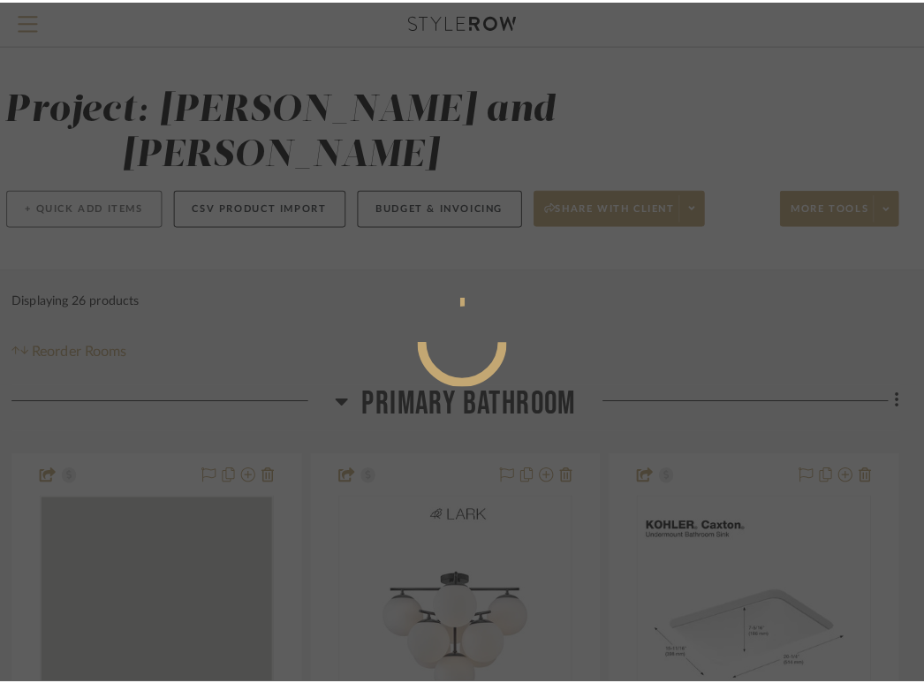
scroll to position [0, 0]
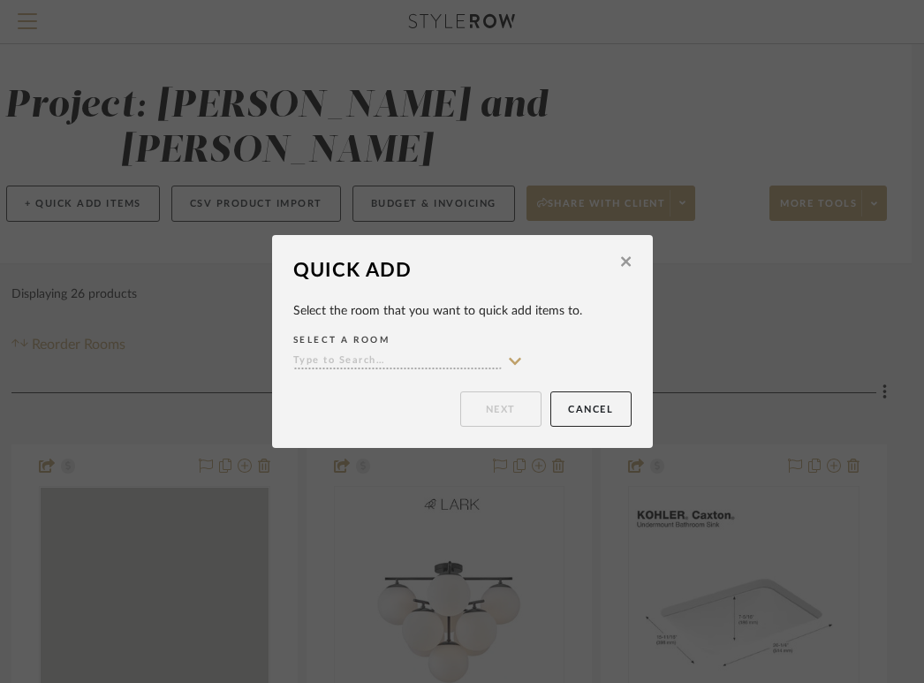
click at [621, 260] on icon at bounding box center [626, 262] width 10 height 16
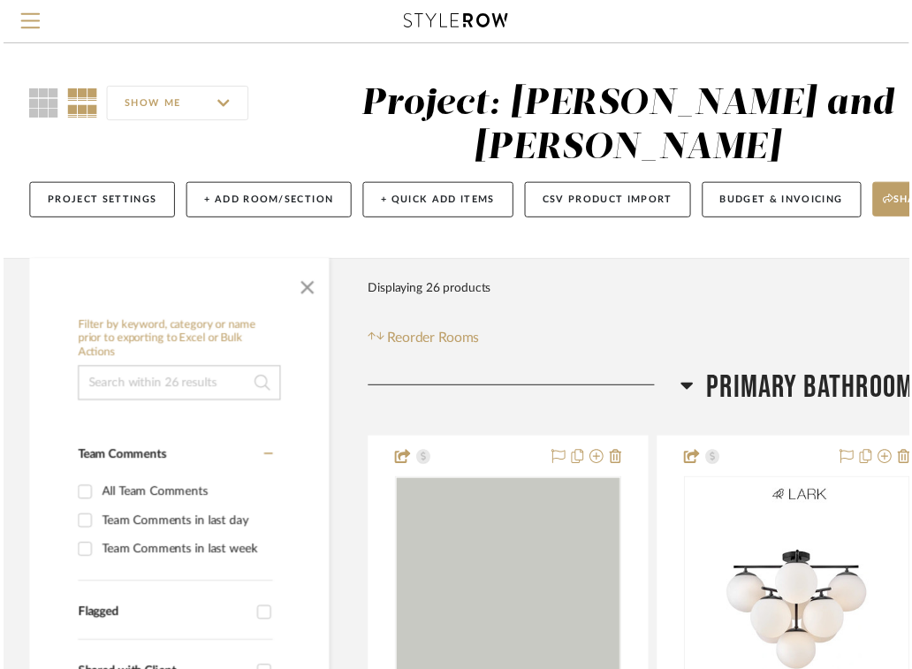
scroll to position [0, 361]
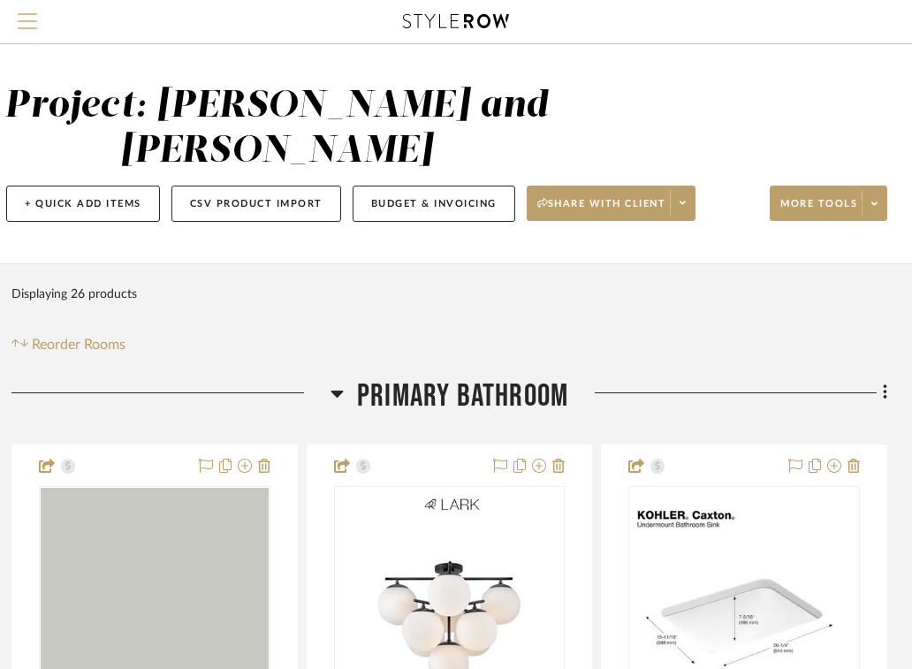
click at [25, 14] on span "Menu" at bounding box center [27, 14] width 19 height 2
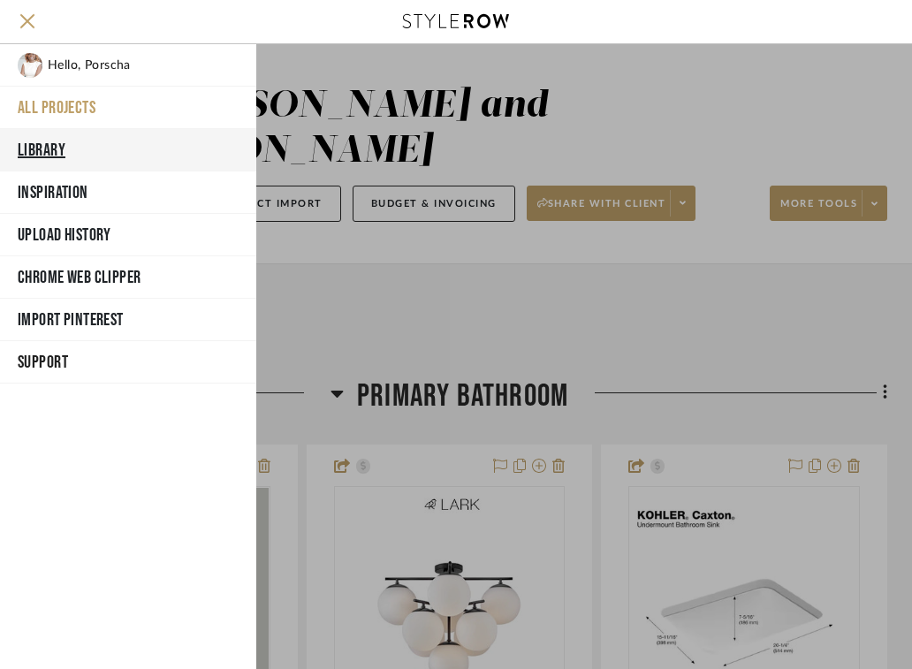
click at [51, 159] on button "Library" at bounding box center [128, 150] width 256 height 42
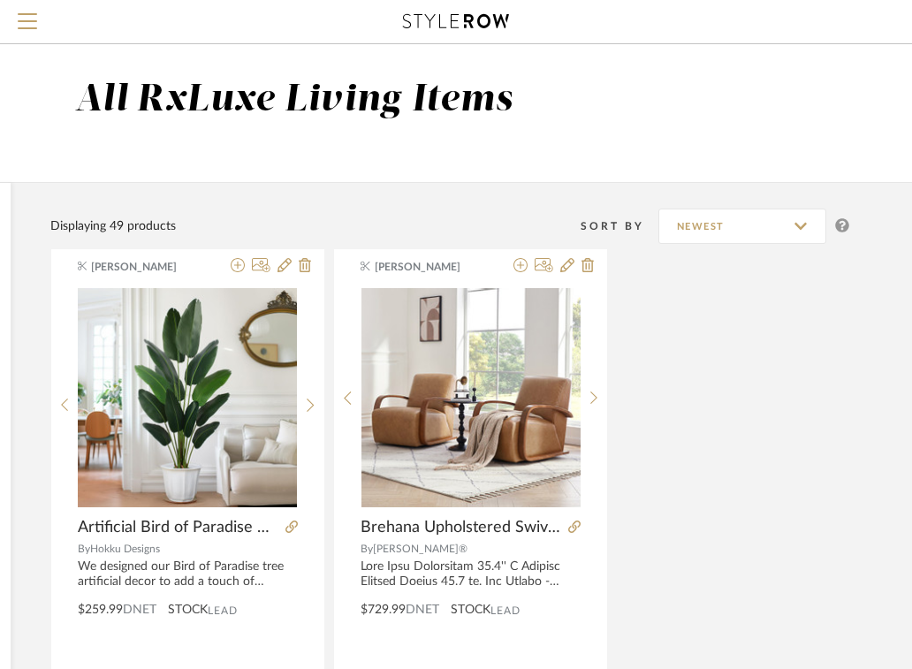
scroll to position [0, 361]
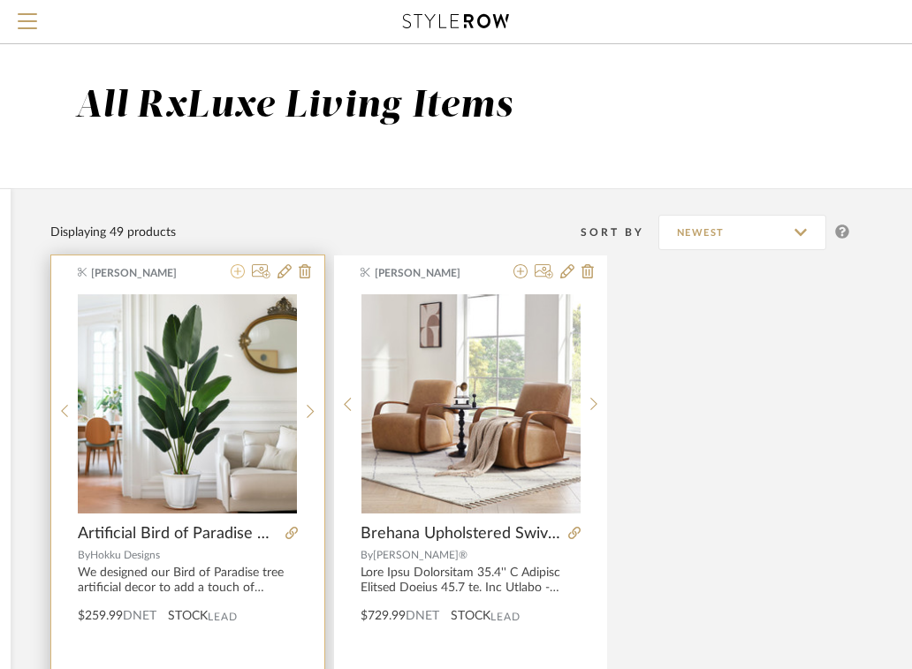
click at [240, 273] on icon at bounding box center [238, 271] width 14 height 14
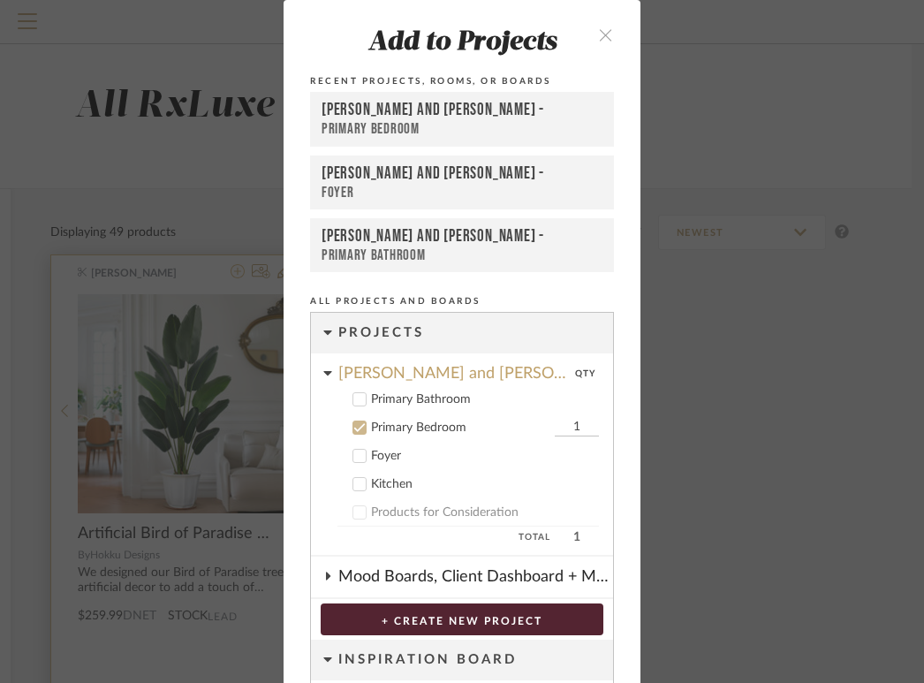
scroll to position [115, 0]
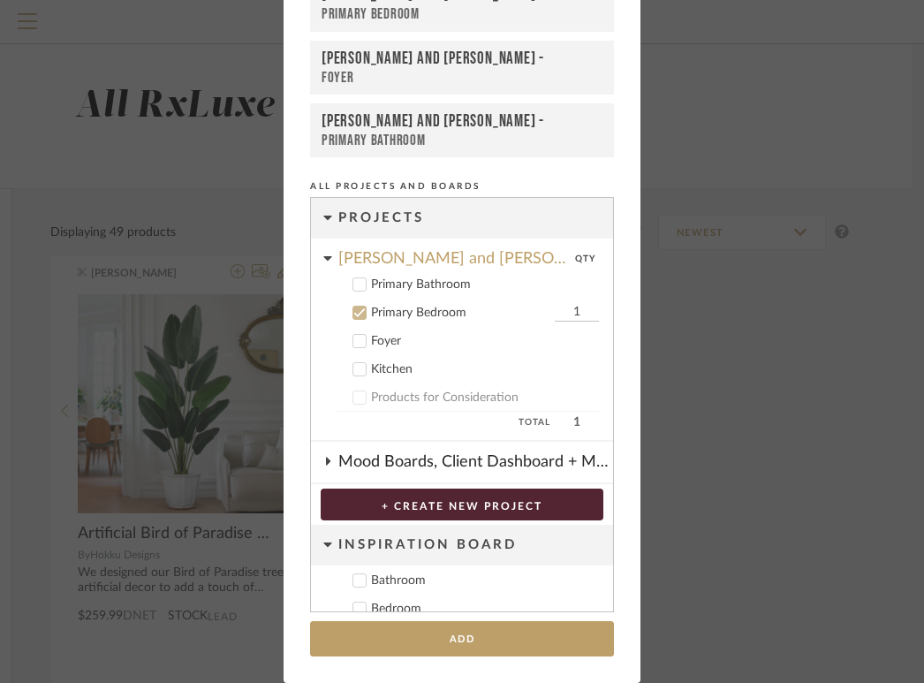
click at [354, 315] on icon at bounding box center [359, 313] width 12 height 12
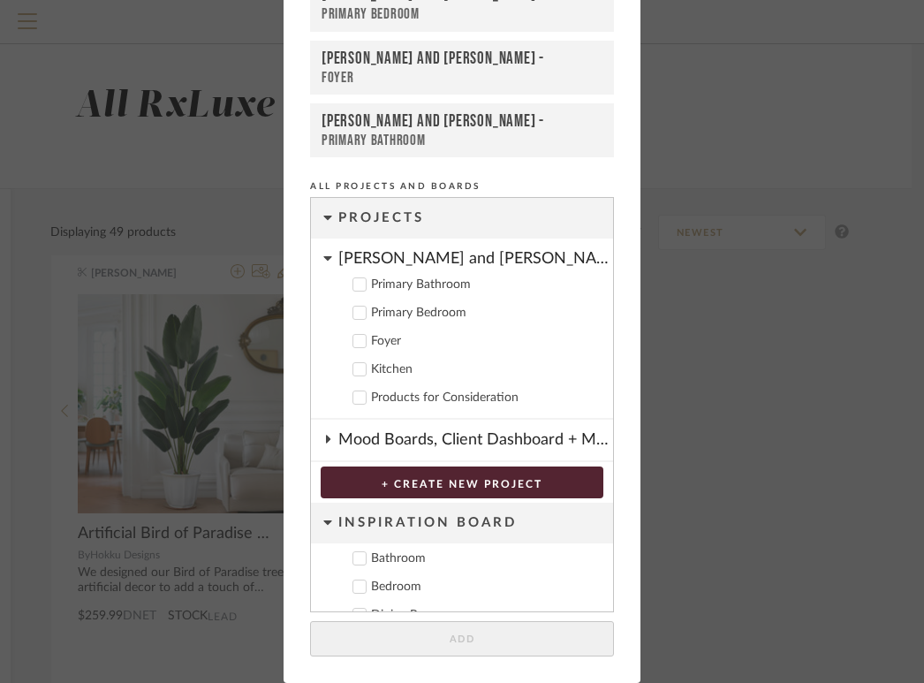
click at [353, 339] on icon at bounding box center [359, 341] width 12 height 12
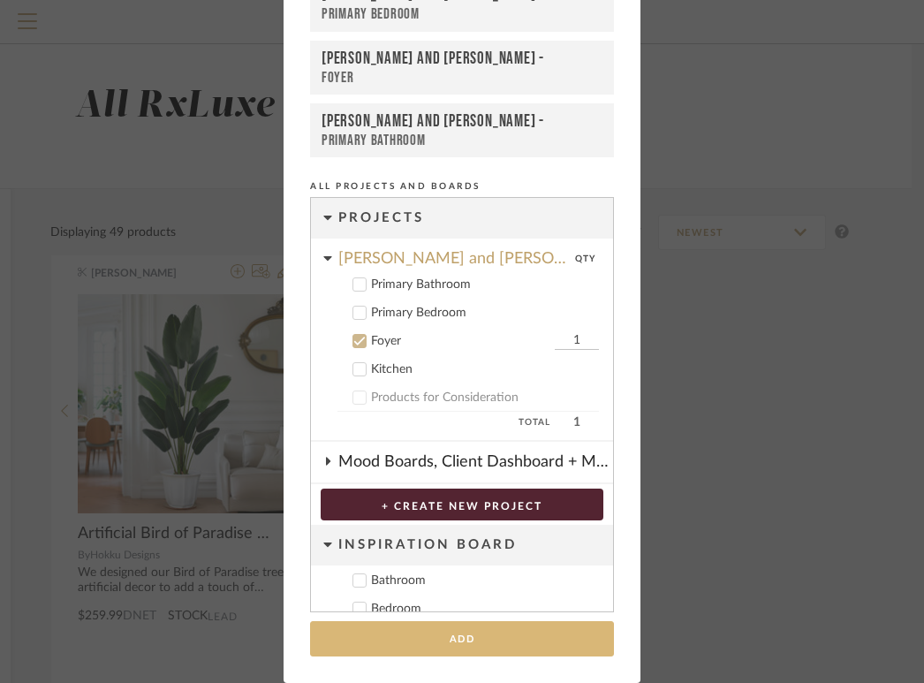
click at [391, 648] on button "Add" at bounding box center [462, 639] width 304 height 36
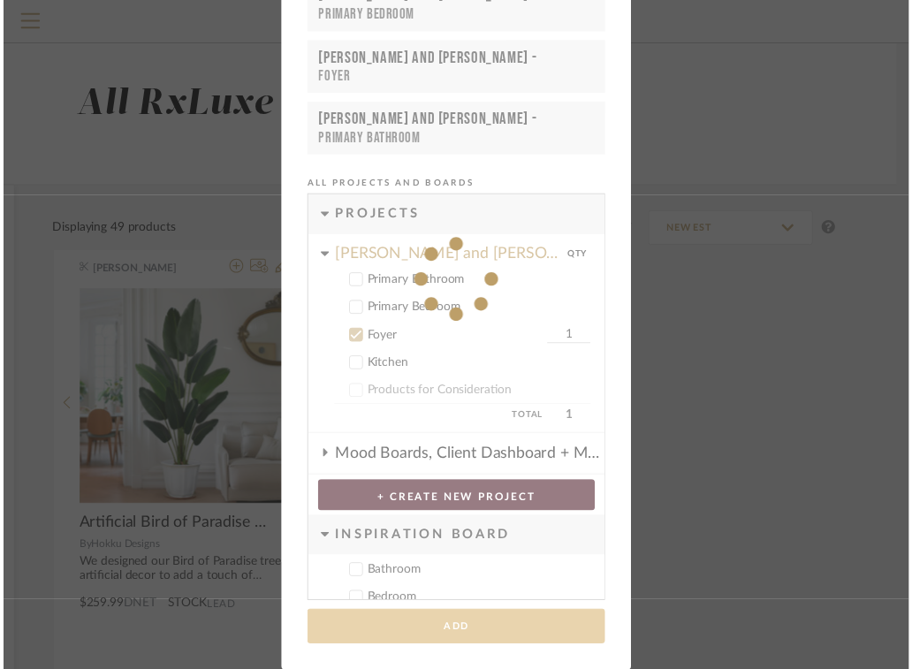
scroll to position [0, 361]
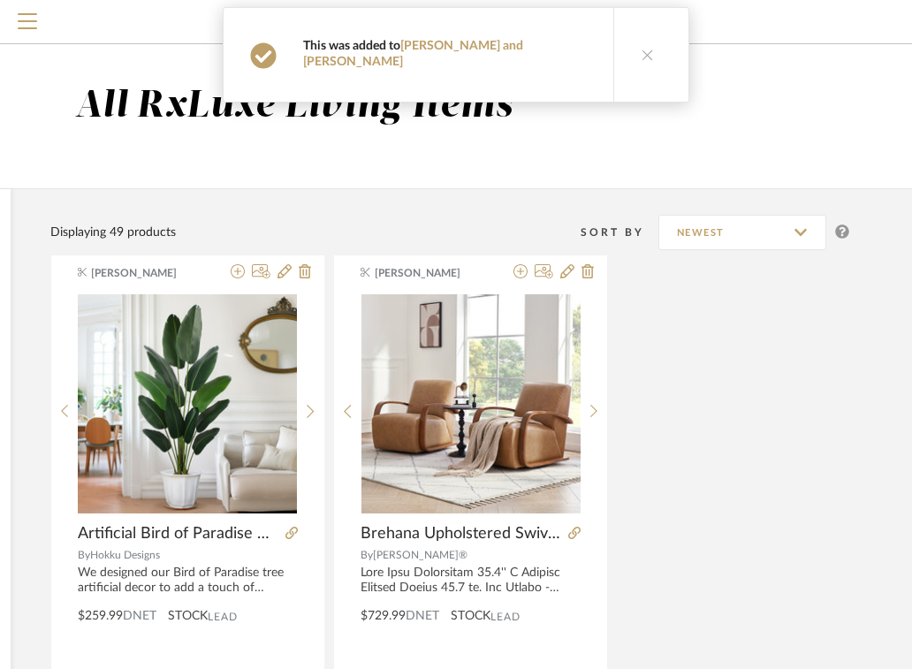
click at [617, 38] on button at bounding box center [647, 55] width 68 height 94
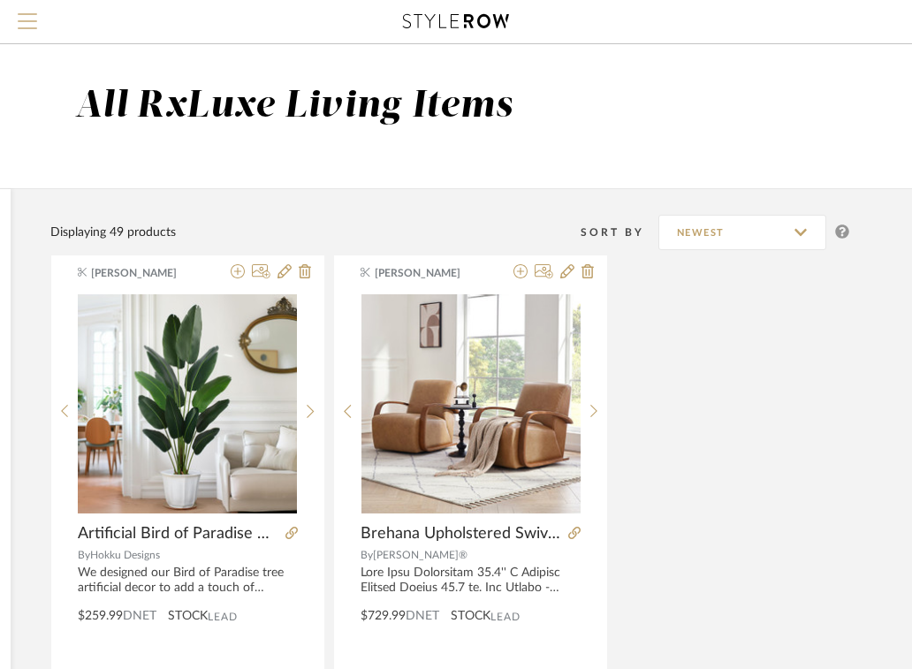
click at [22, 19] on span "Menu" at bounding box center [27, 26] width 19 height 27
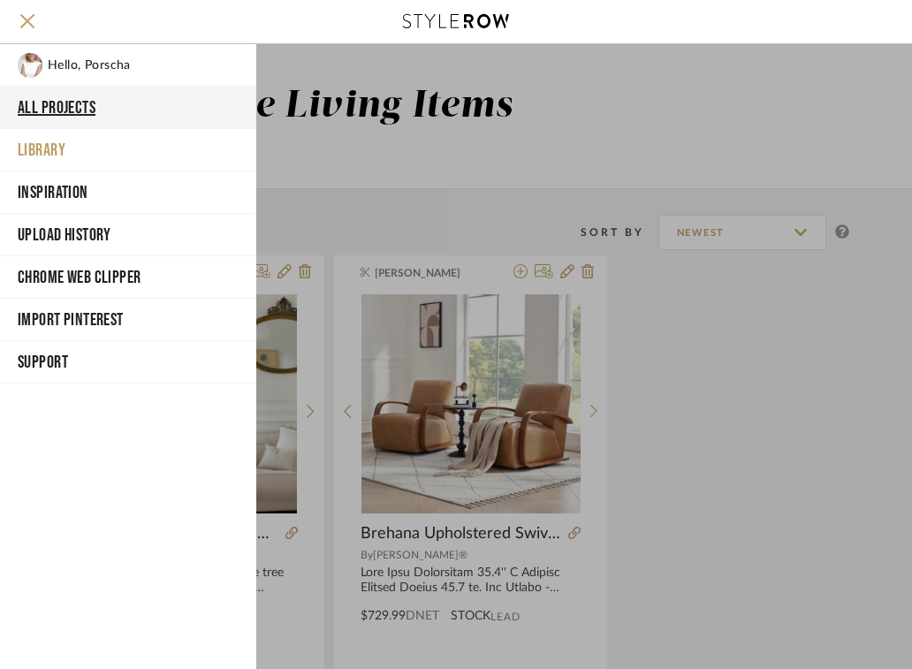
click at [58, 99] on button "All Projects" at bounding box center [128, 108] width 256 height 42
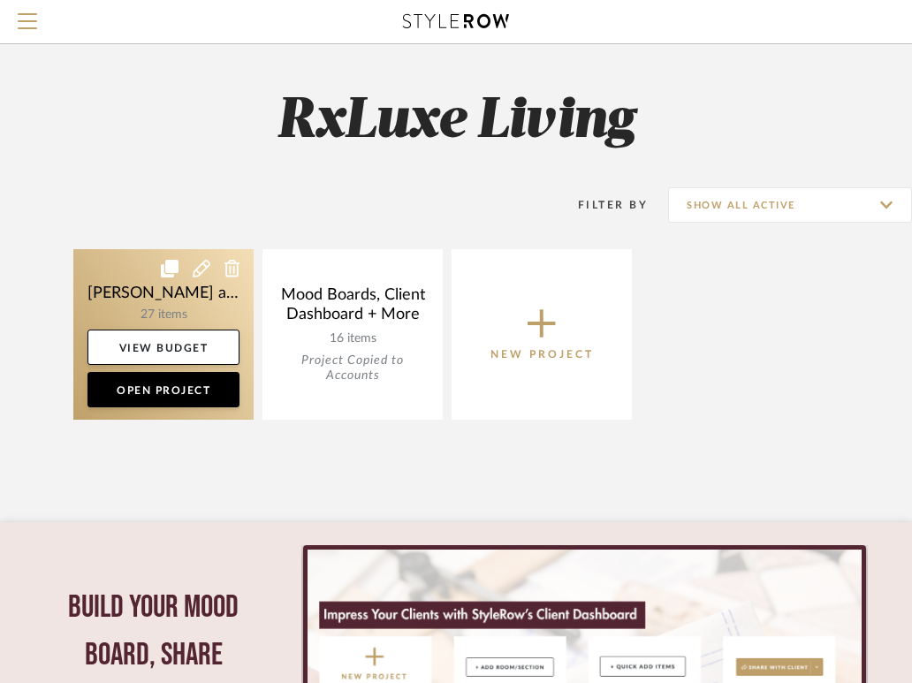
click at [139, 295] on link at bounding box center [163, 334] width 180 height 171
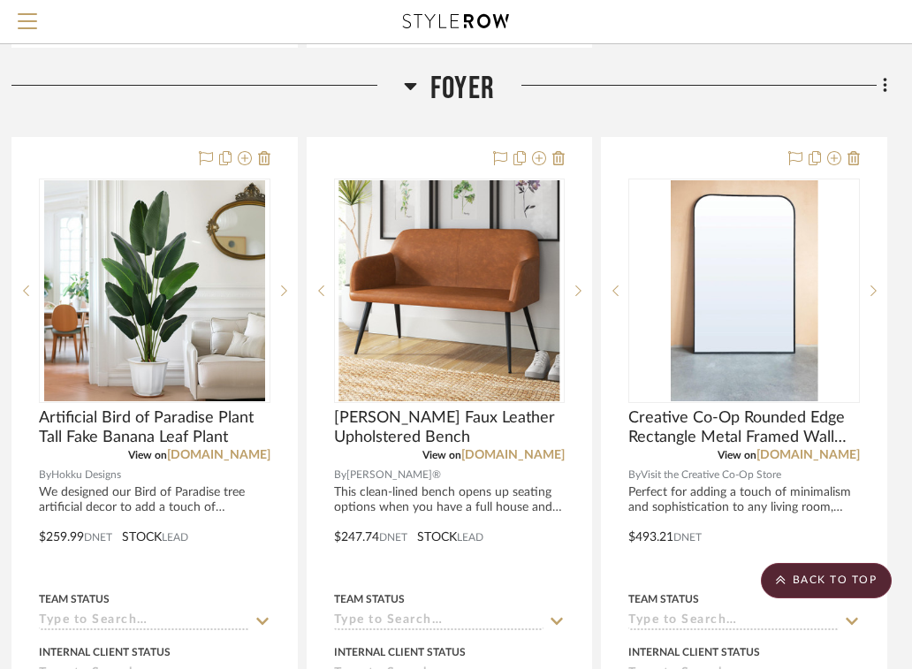
scroll to position [4503, 361]
